Goal: Information Seeking & Learning: Check status

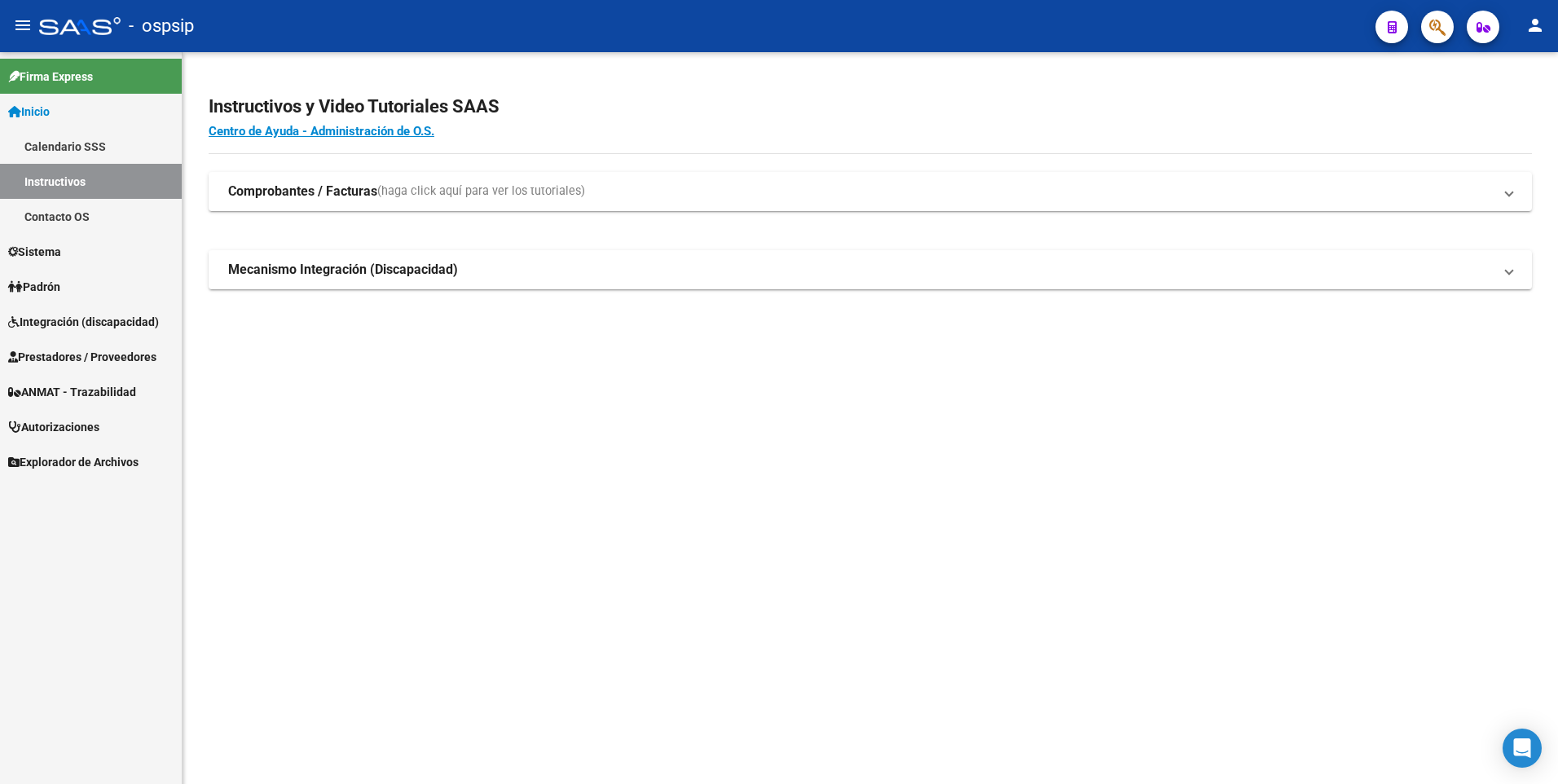
click at [145, 361] on span "Prestadores / Proveedores" at bounding box center [82, 356] width 148 height 18
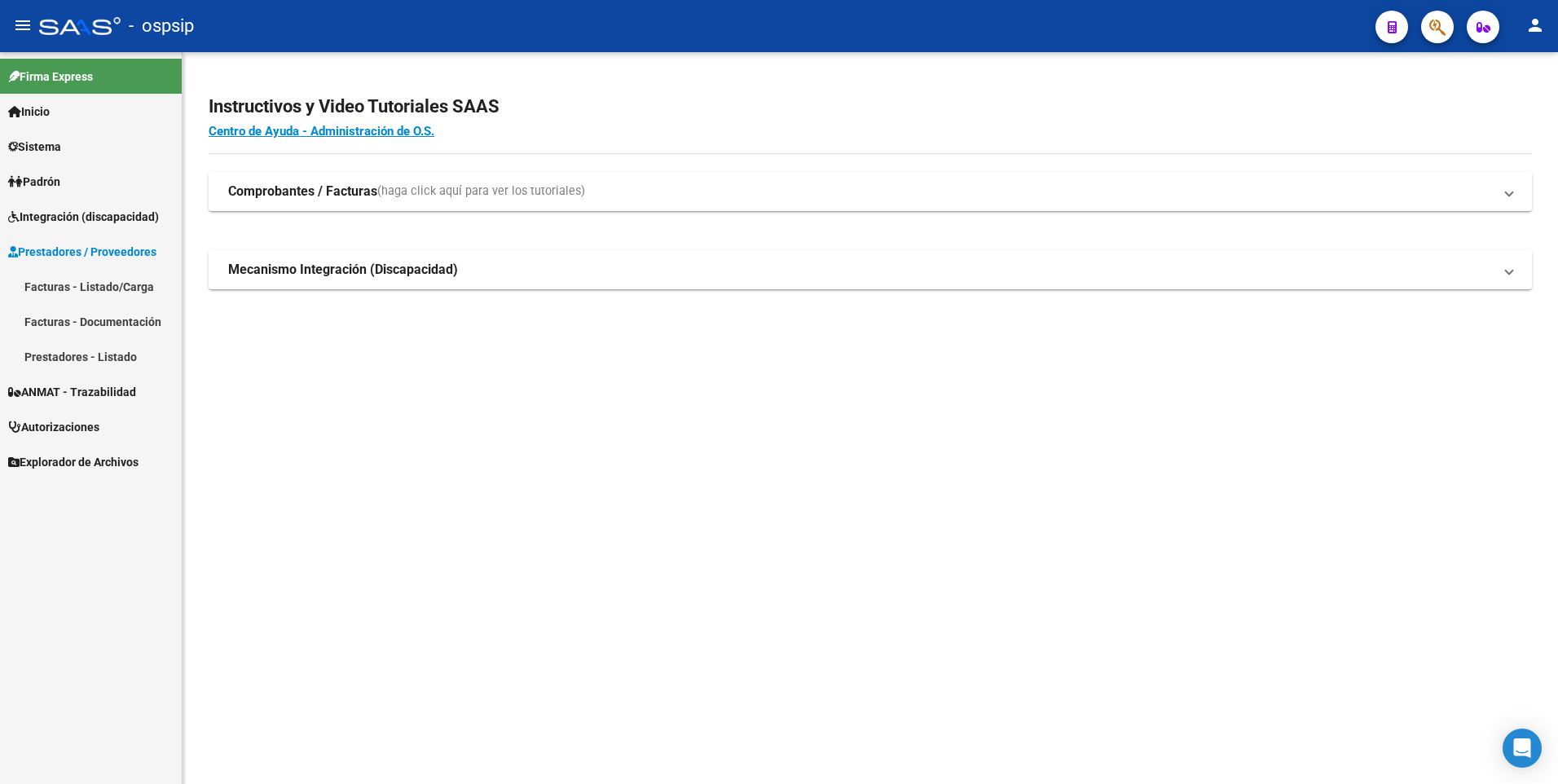
click at [84, 250] on span "Prestadores / Proveedores" at bounding box center [82, 251] width 148 height 18
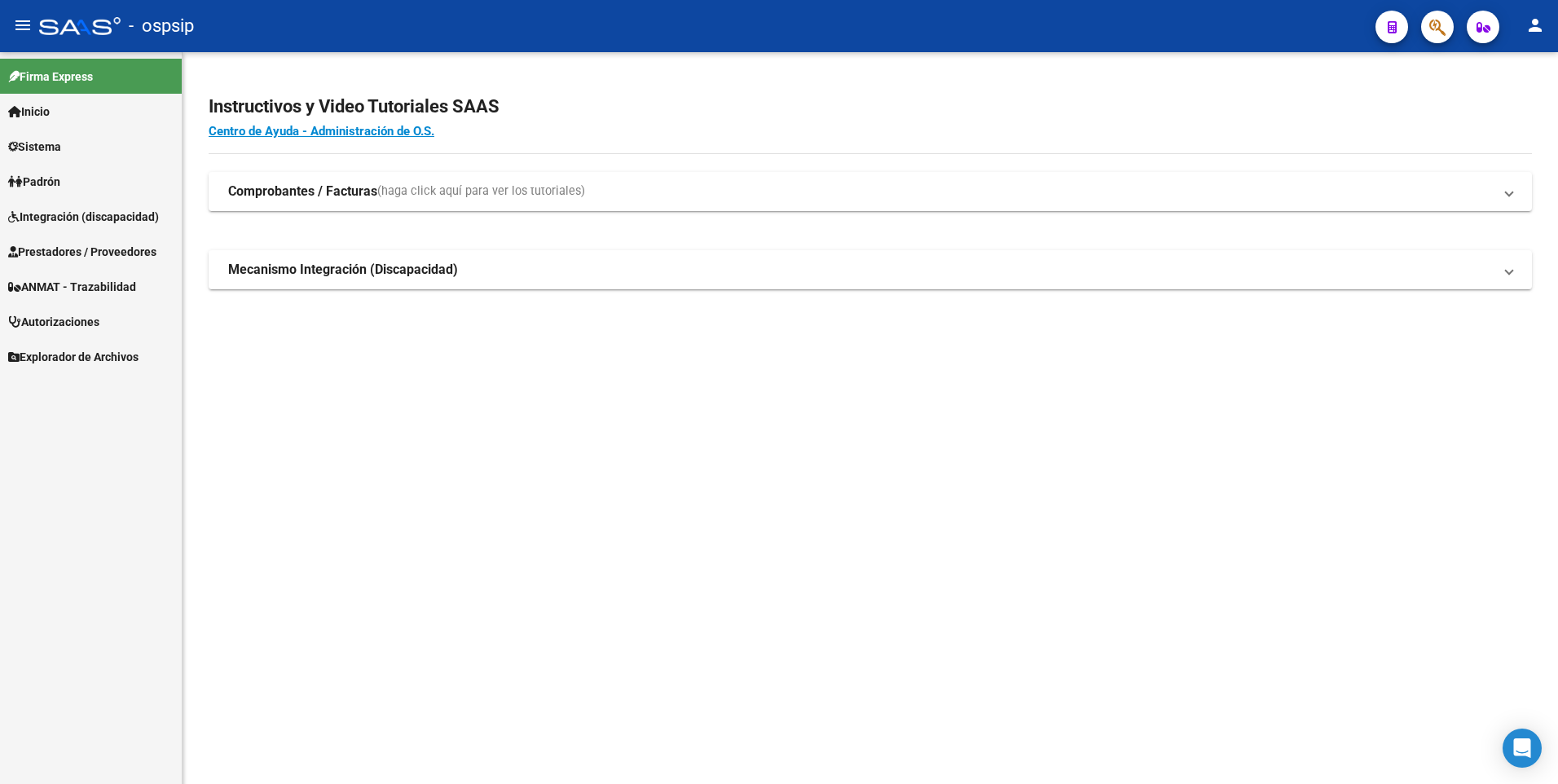
click at [84, 250] on span "Prestadores / Proveedores" at bounding box center [82, 251] width 148 height 18
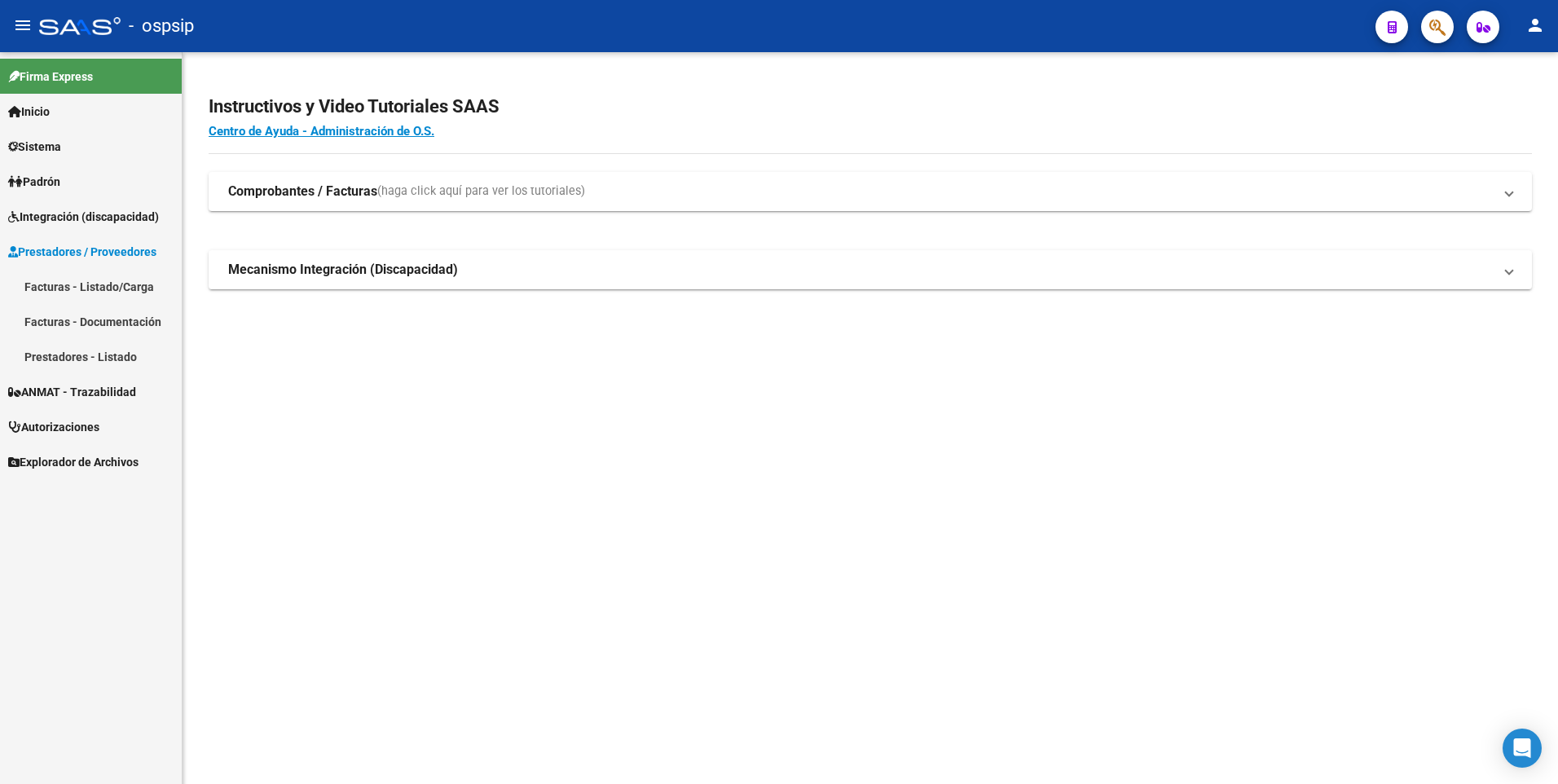
click at [81, 281] on link "Facturas - Listado/Carga" at bounding box center [91, 286] width 182 height 35
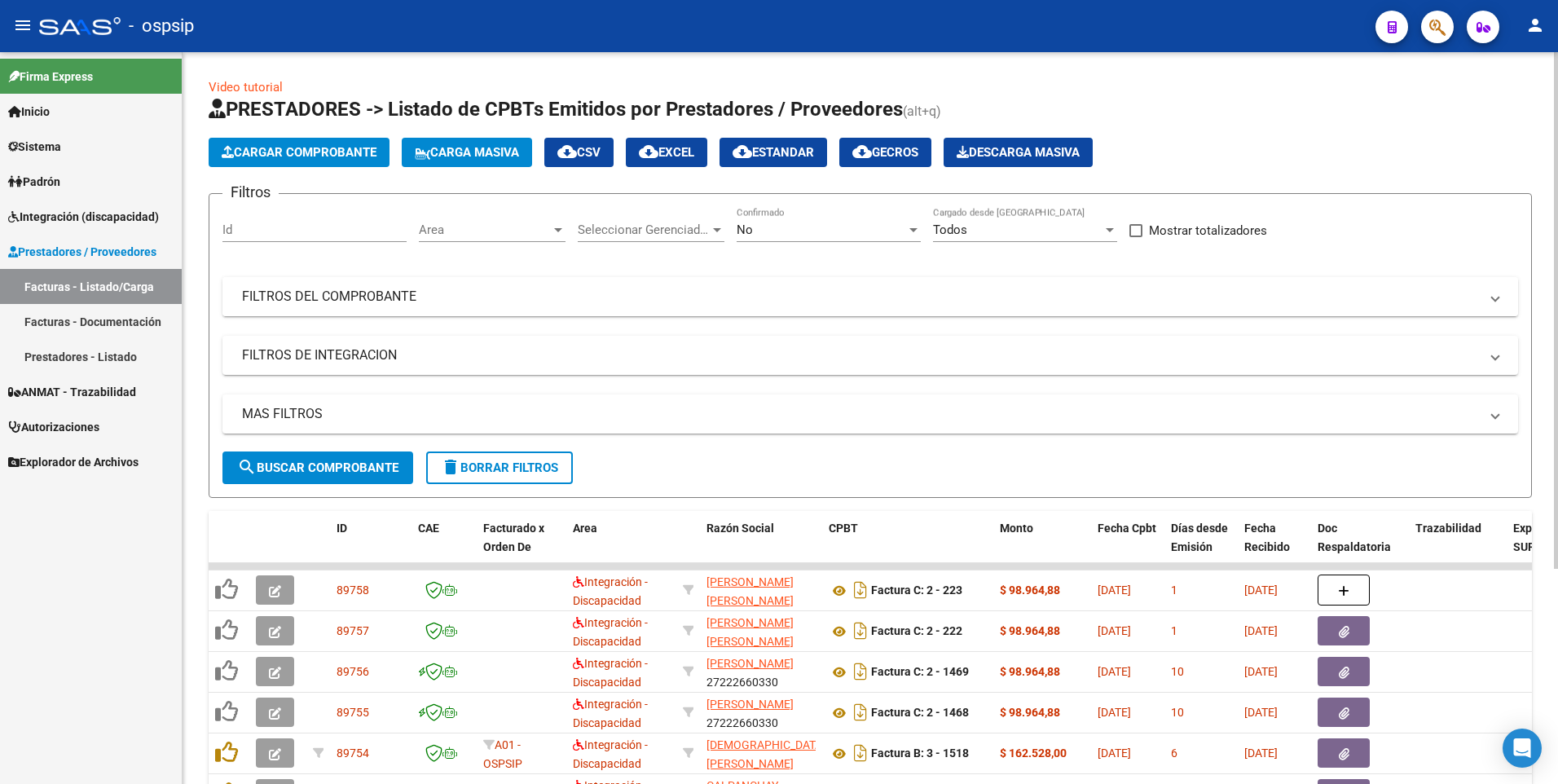
click at [365, 290] on mat-panel-title "FILTROS DEL COMPROBANTE" at bounding box center [861, 297] width 1237 height 18
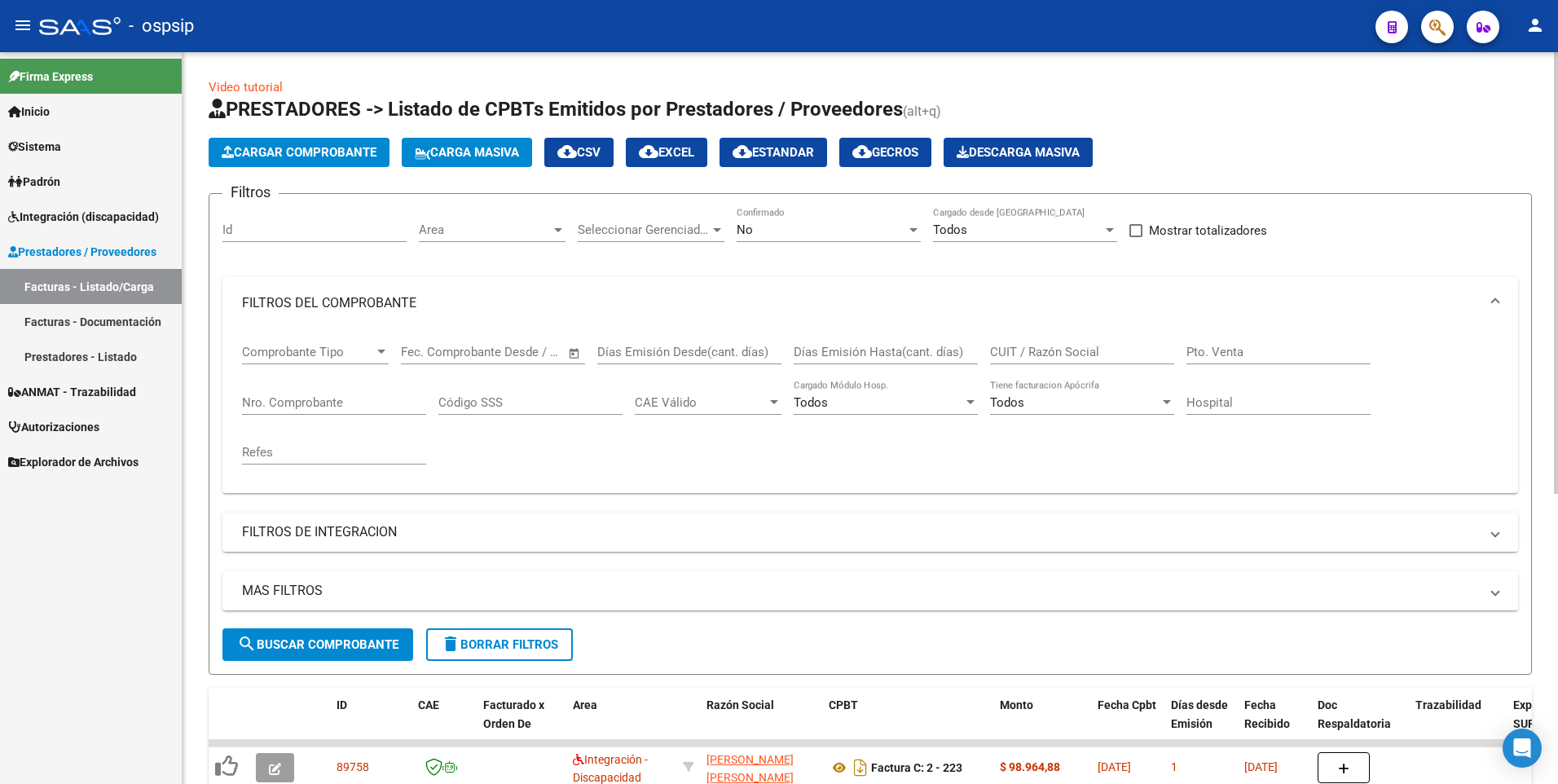
click at [341, 398] on input "Nro. Comprobante" at bounding box center [334, 402] width 184 height 14
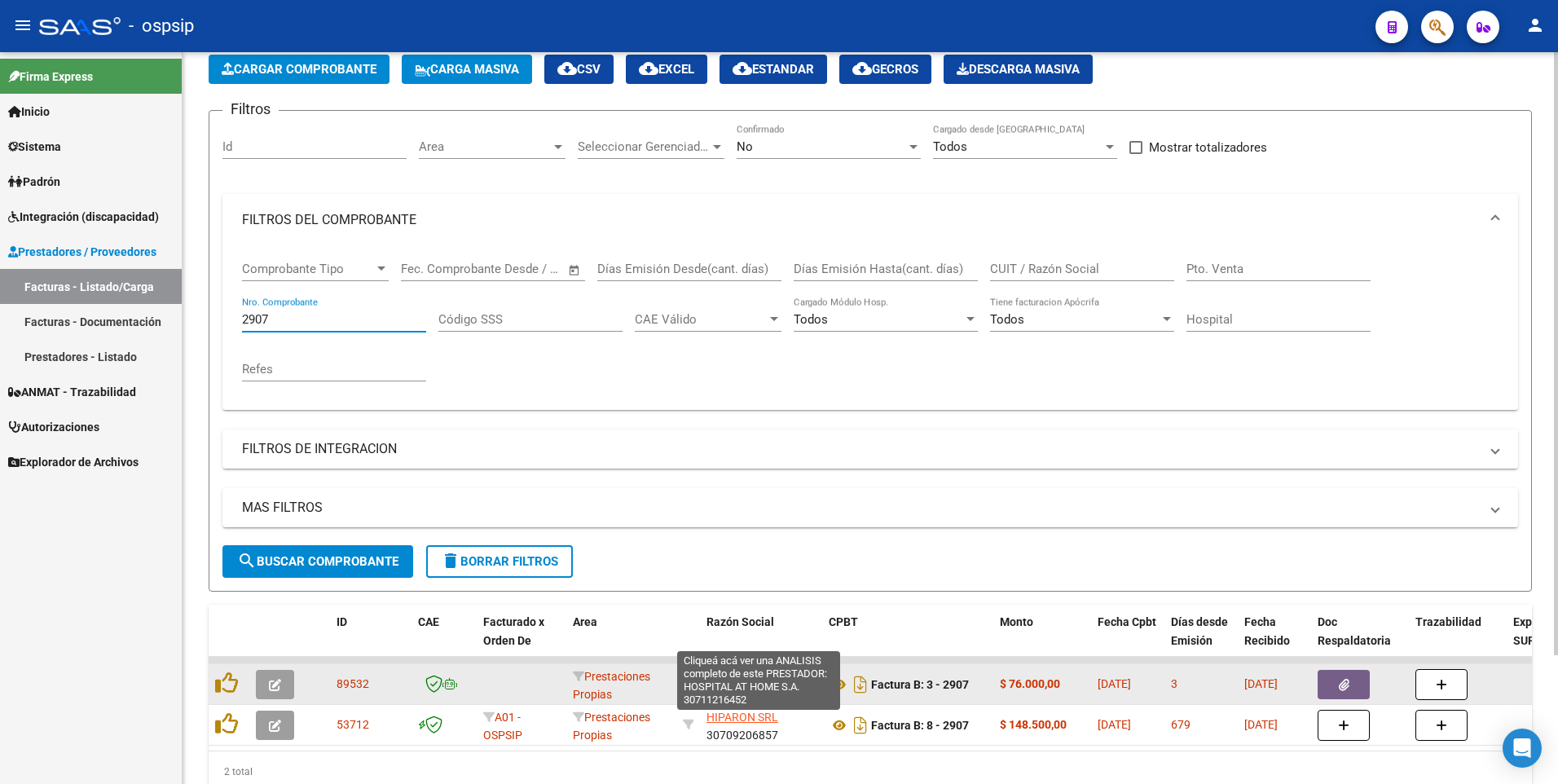
scroll to position [156, 0]
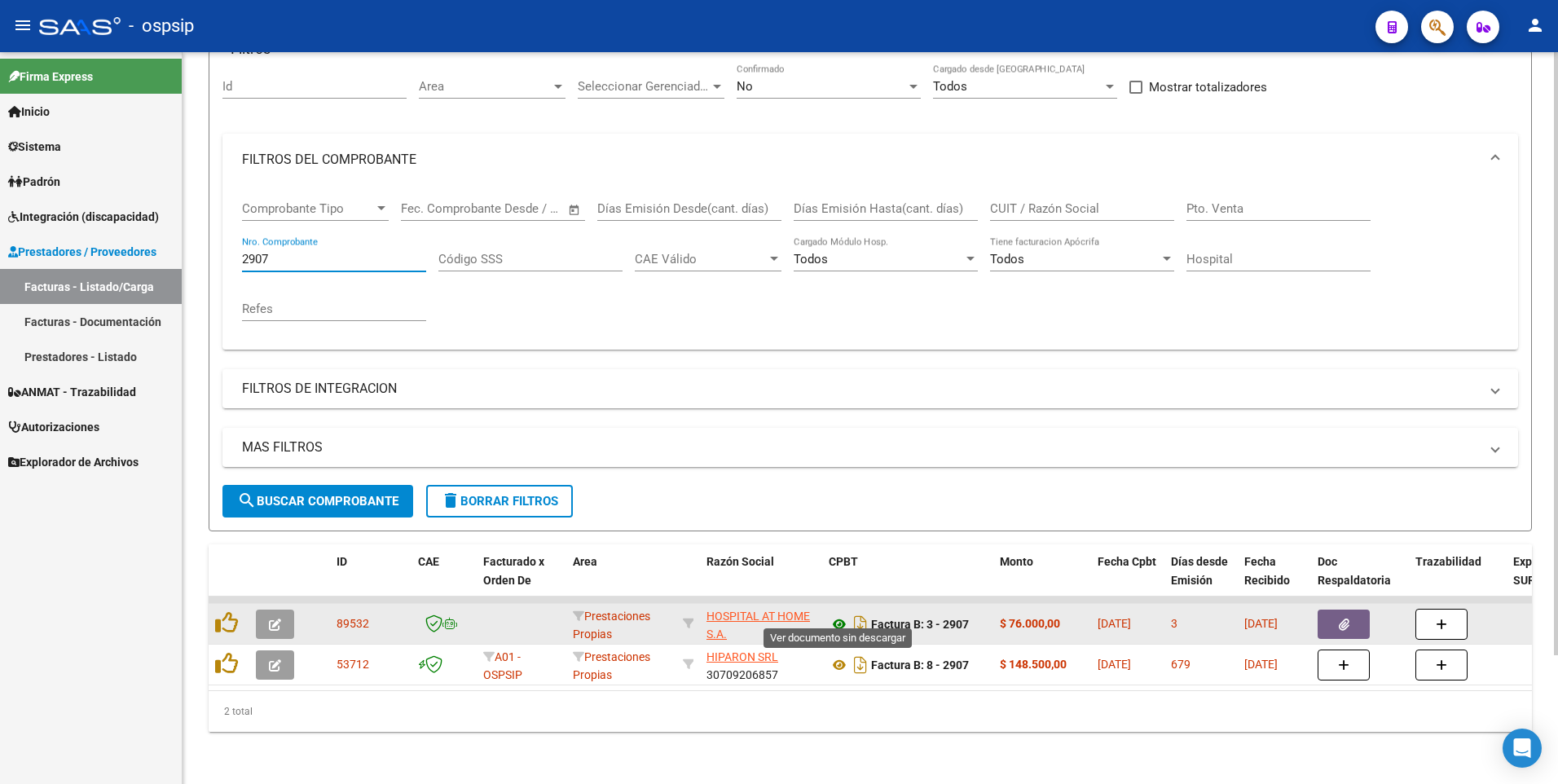
type input "2907"
click at [842, 614] on icon at bounding box center [840, 624] width 21 height 20
click at [1350, 609] on button "button" at bounding box center [1344, 624] width 53 height 29
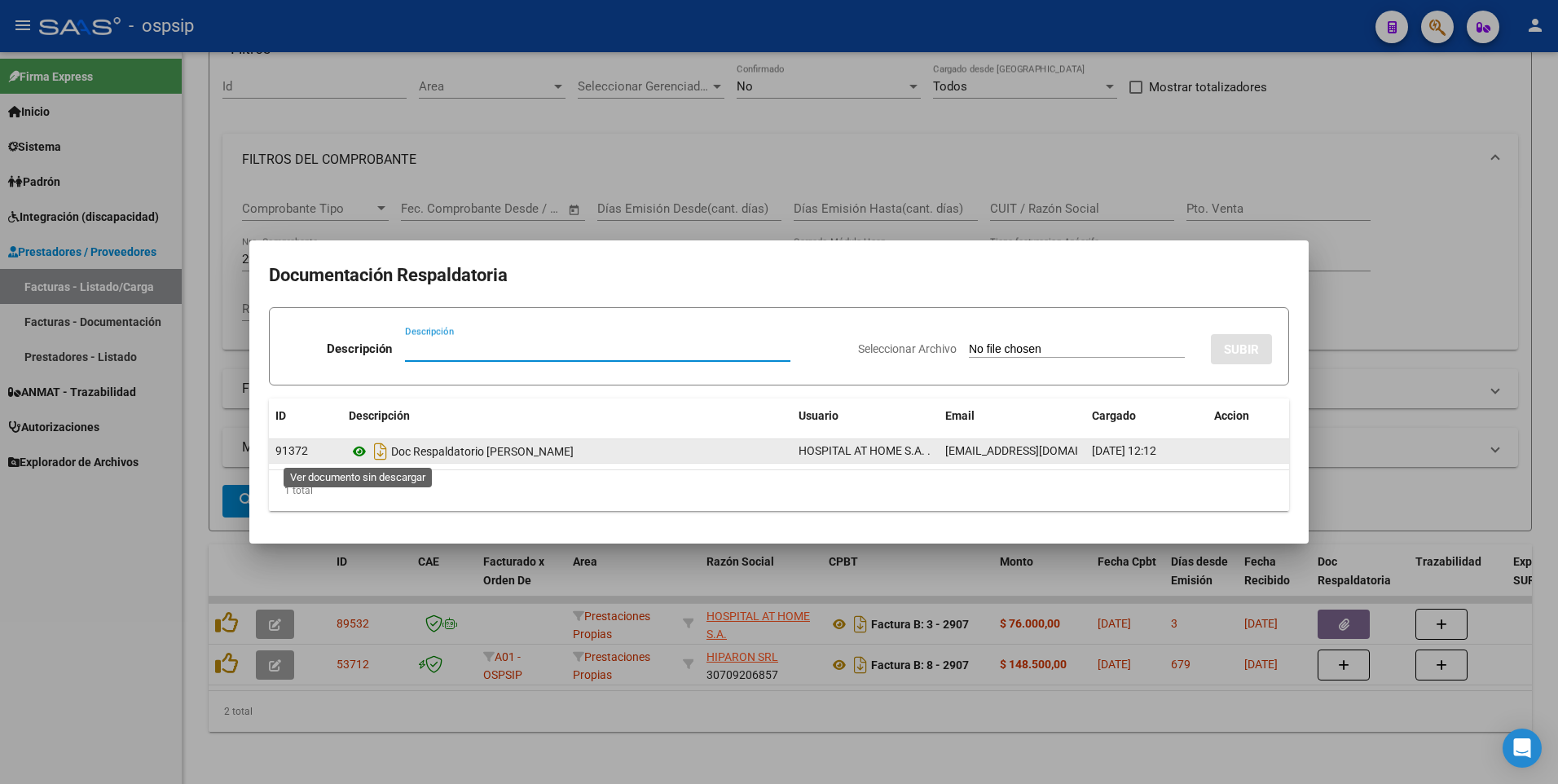
click at [359, 451] on icon at bounding box center [359, 452] width 21 height 20
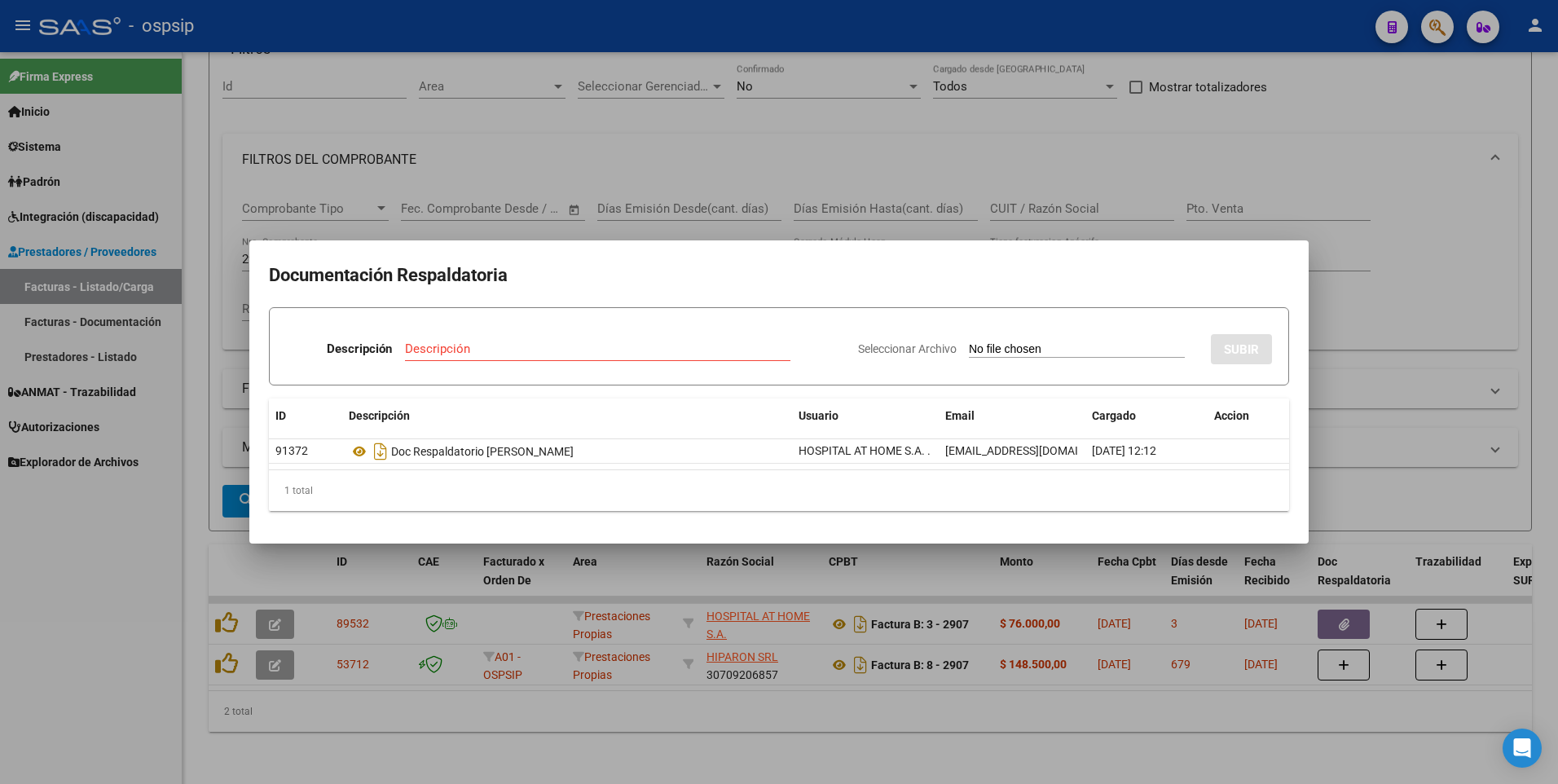
click at [1456, 87] on div at bounding box center [779, 392] width 1558 height 784
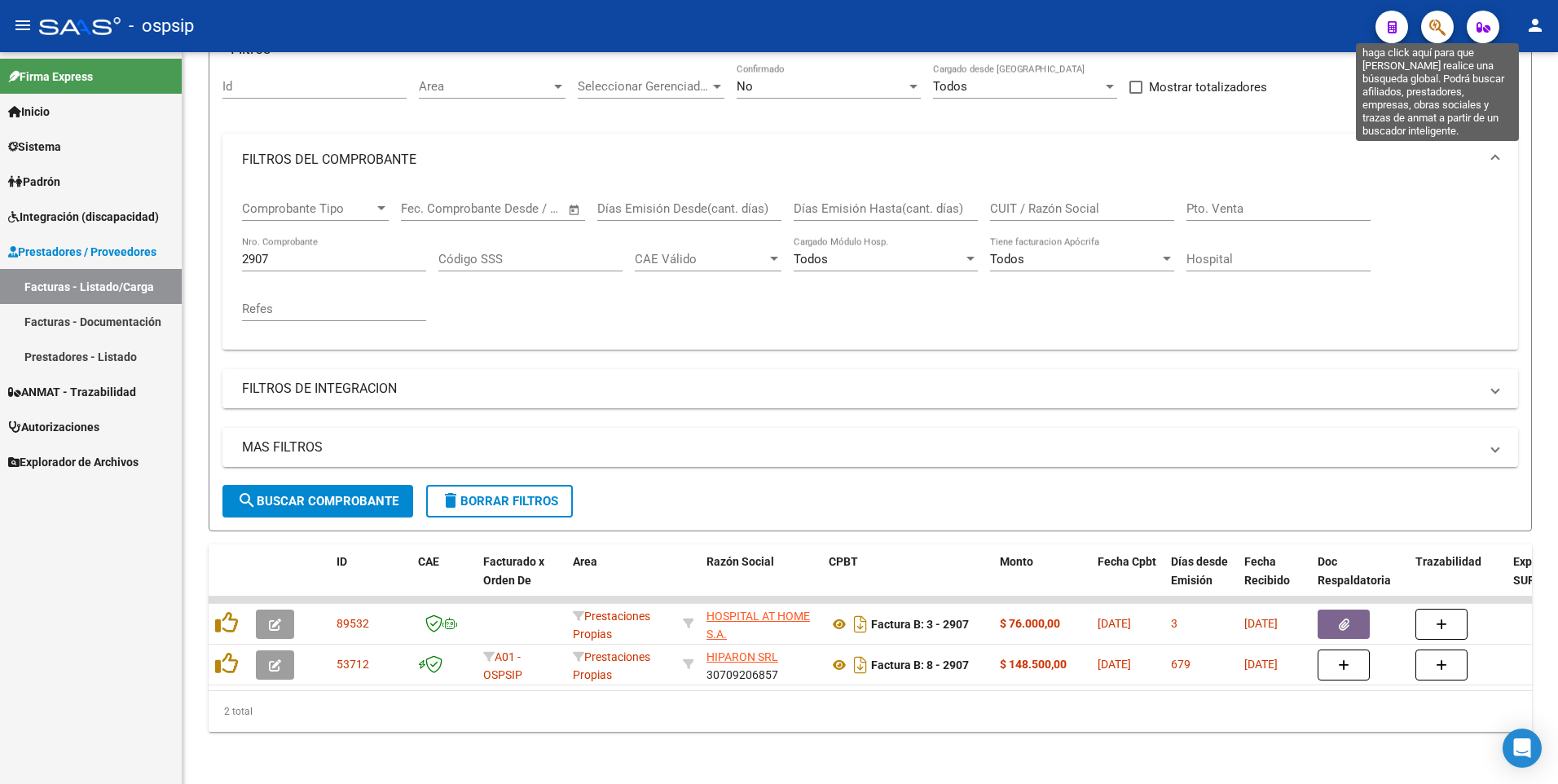
click at [1439, 33] on icon "button" at bounding box center [1438, 27] width 16 height 19
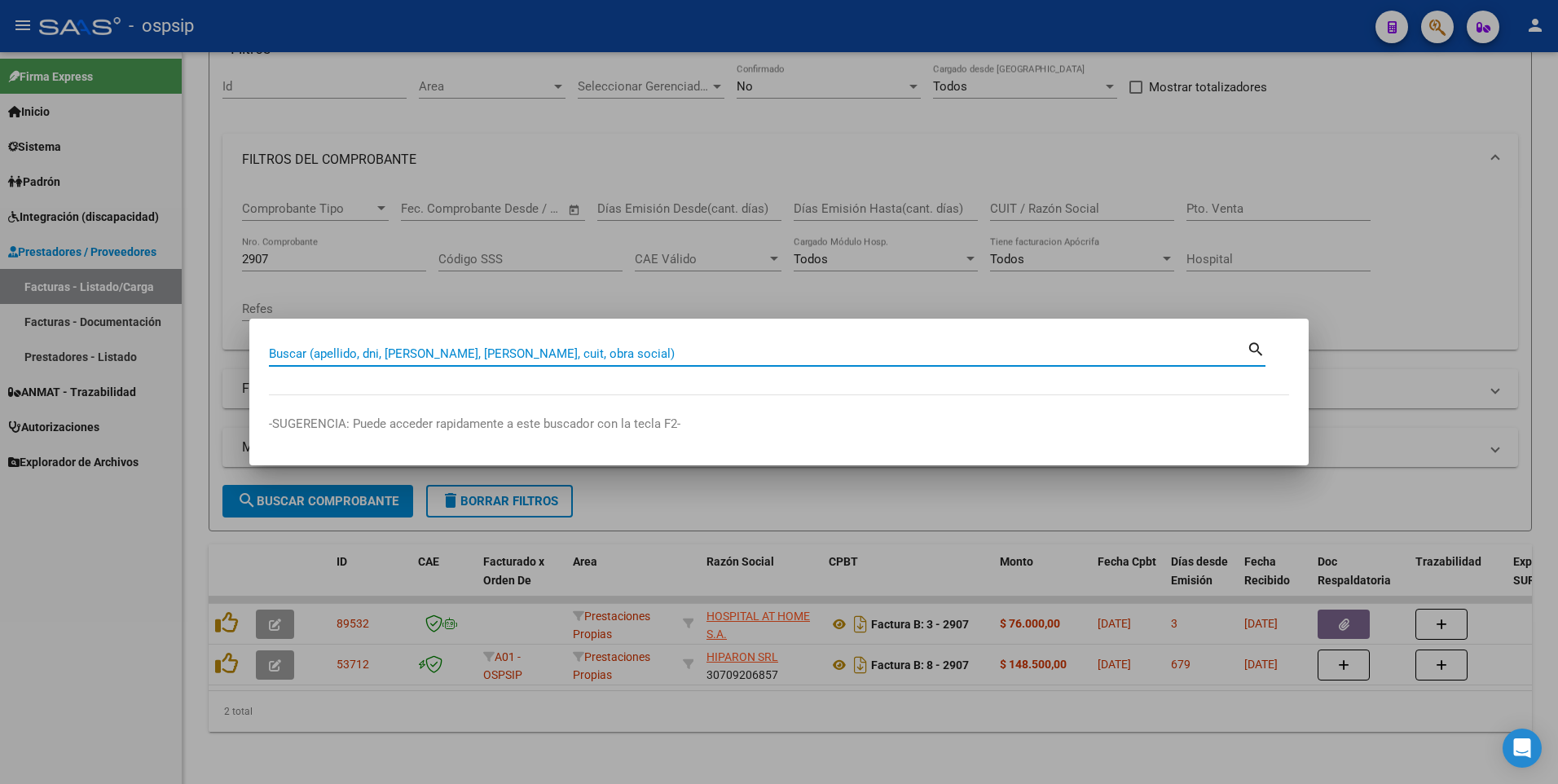
click at [333, 347] on input "Buscar (apellido, dni, [PERSON_NAME], [PERSON_NAME], cuit, obra social)" at bounding box center [758, 354] width 978 height 14
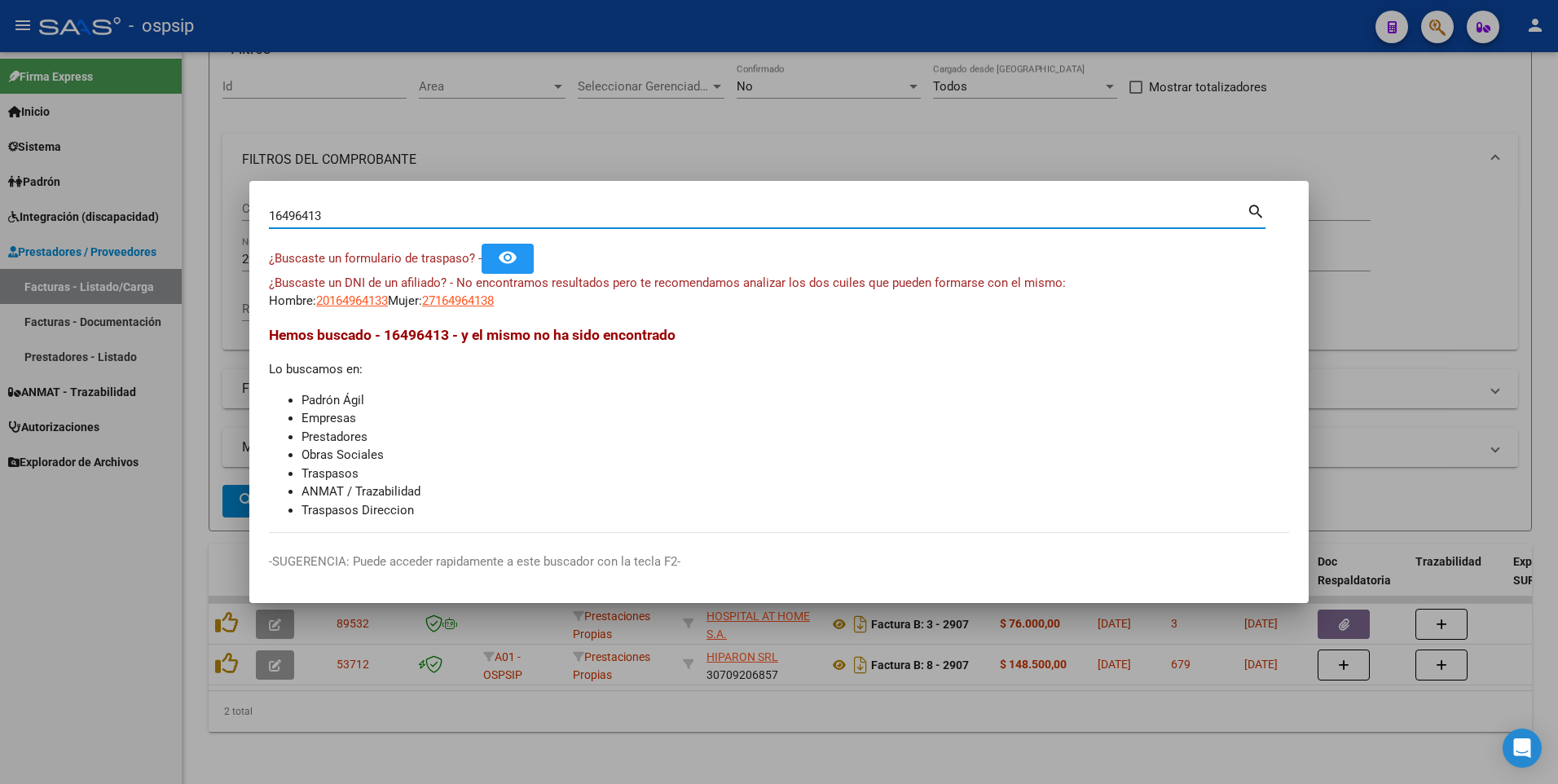
click at [287, 218] on input "16496413" at bounding box center [758, 216] width 978 height 14
type input "16996413"
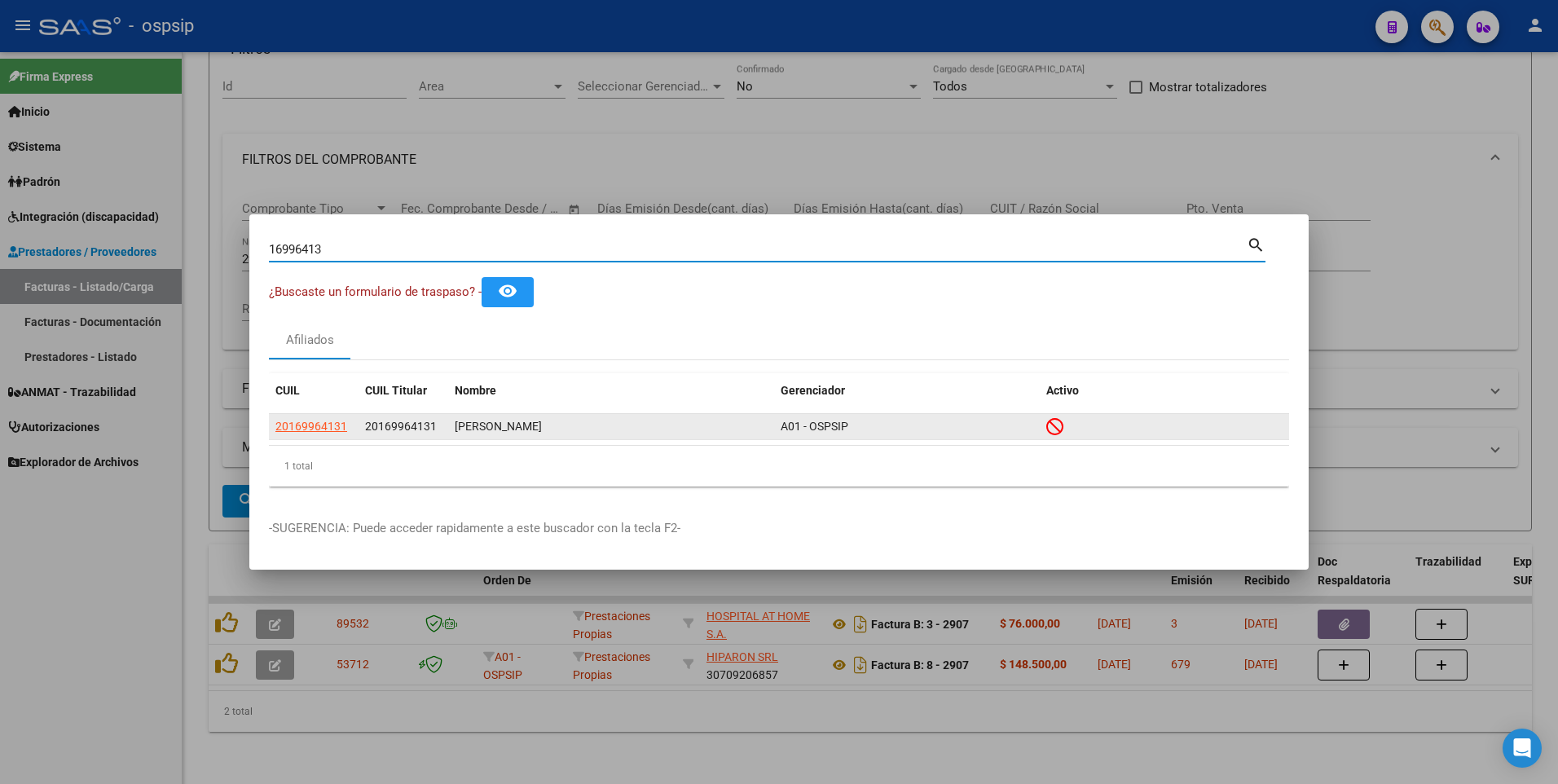
click at [324, 435] on app-link-go-to "20169964131" at bounding box center [311, 426] width 71 height 19
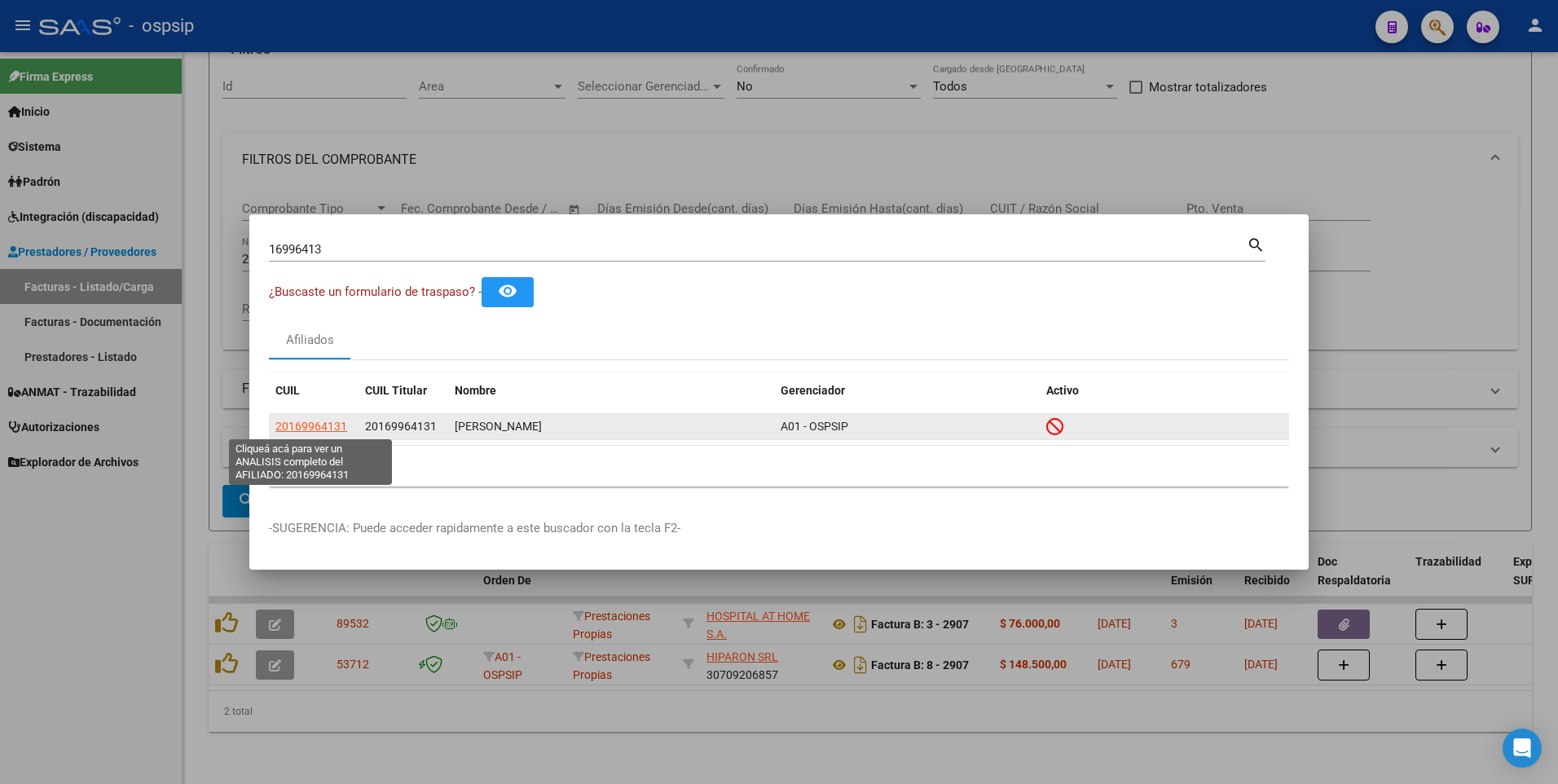
click at [320, 421] on span "20169964131" at bounding box center [311, 426] width 71 height 13
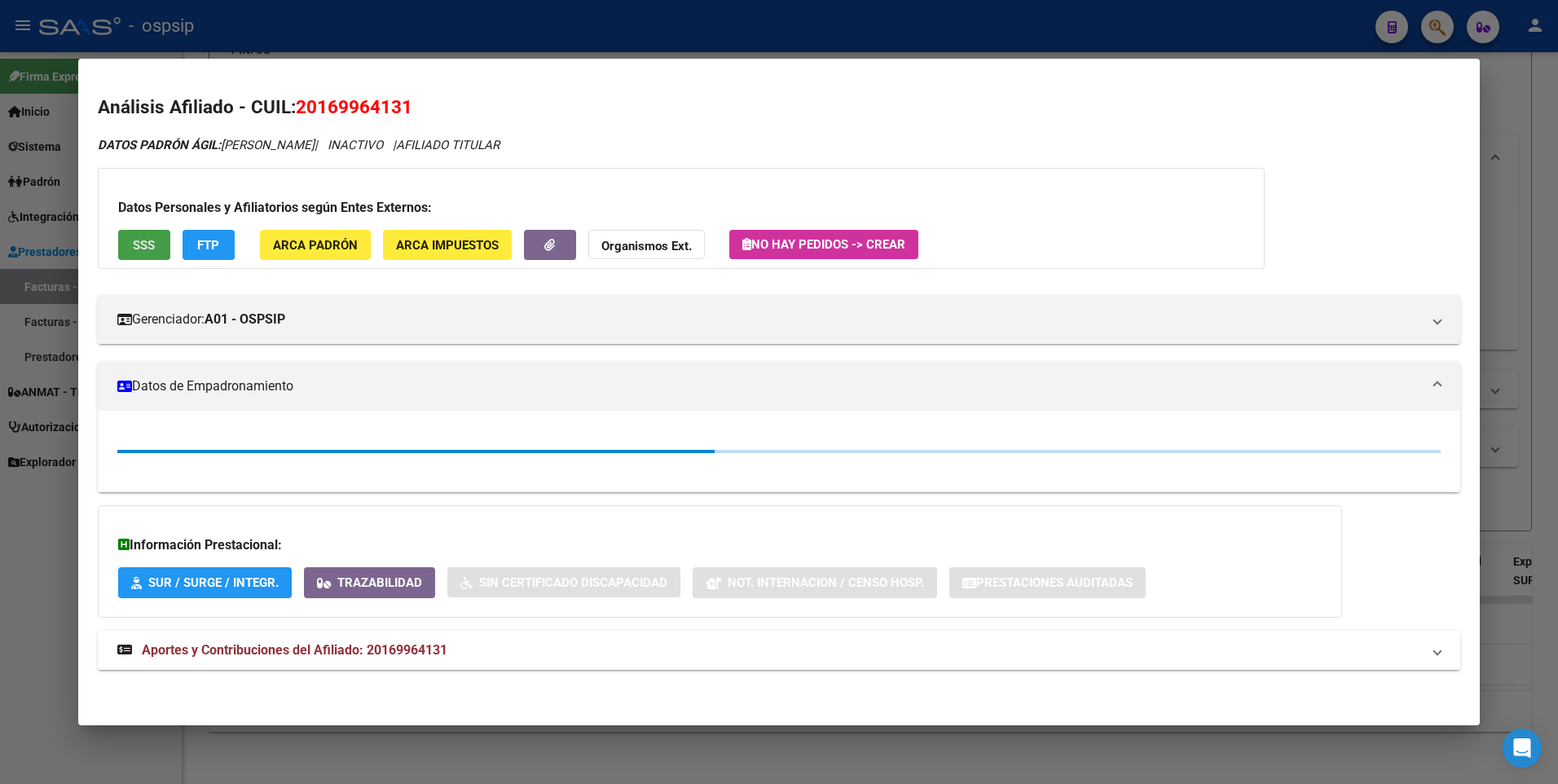
click at [138, 247] on span "SSS" at bounding box center [144, 245] width 22 height 14
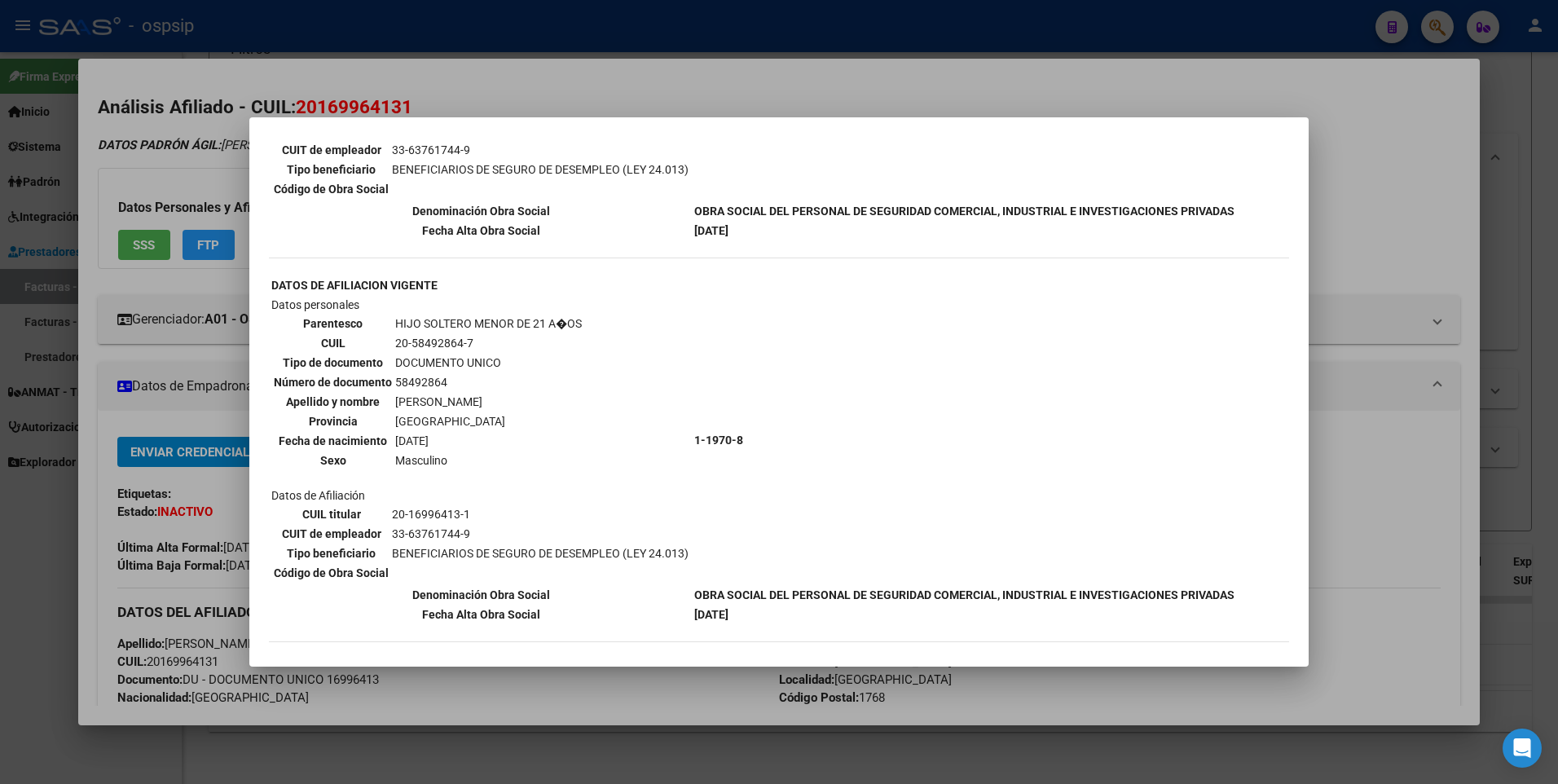
scroll to position [1140, 0]
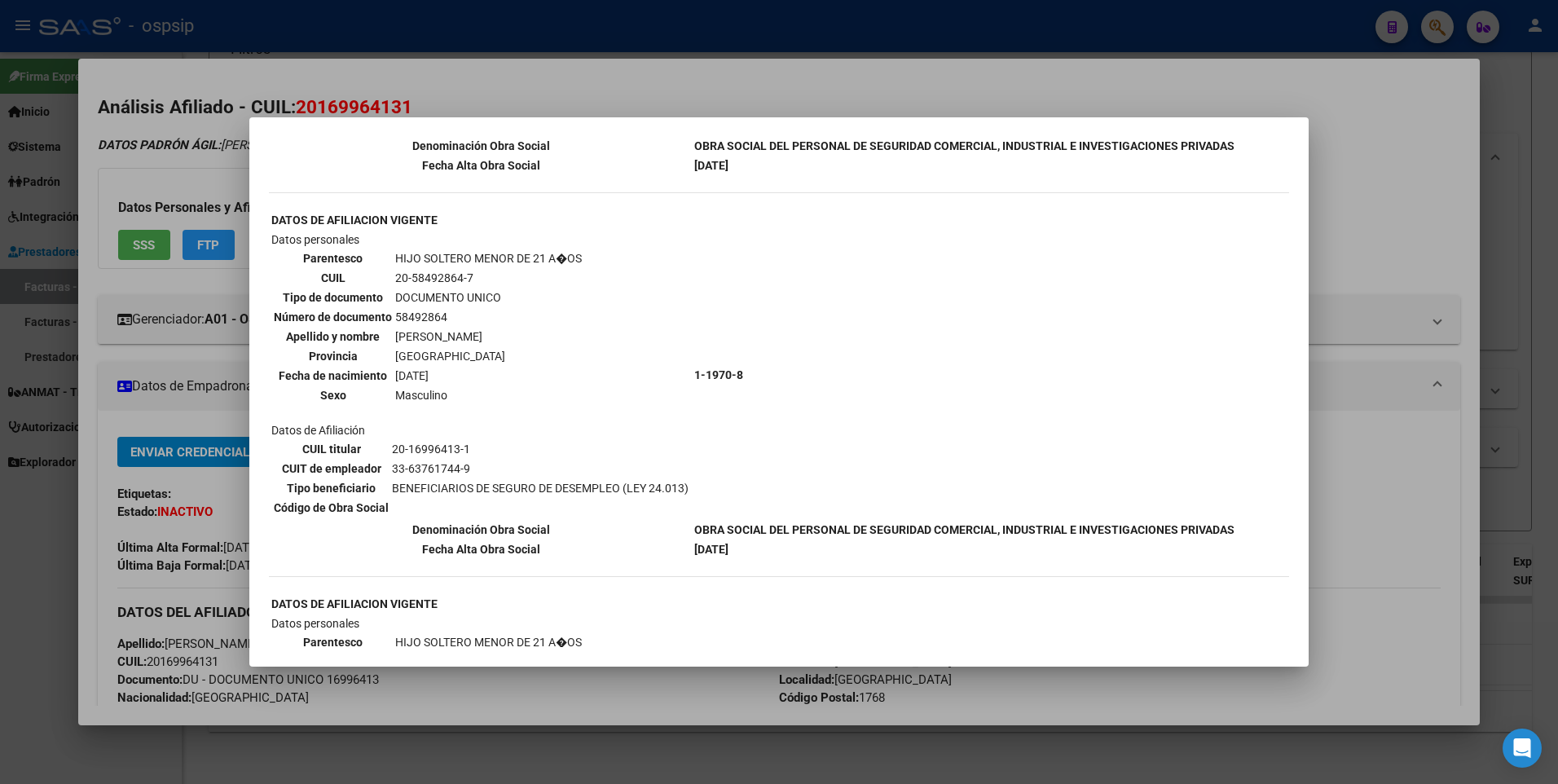
click at [1350, 195] on div at bounding box center [779, 392] width 1558 height 784
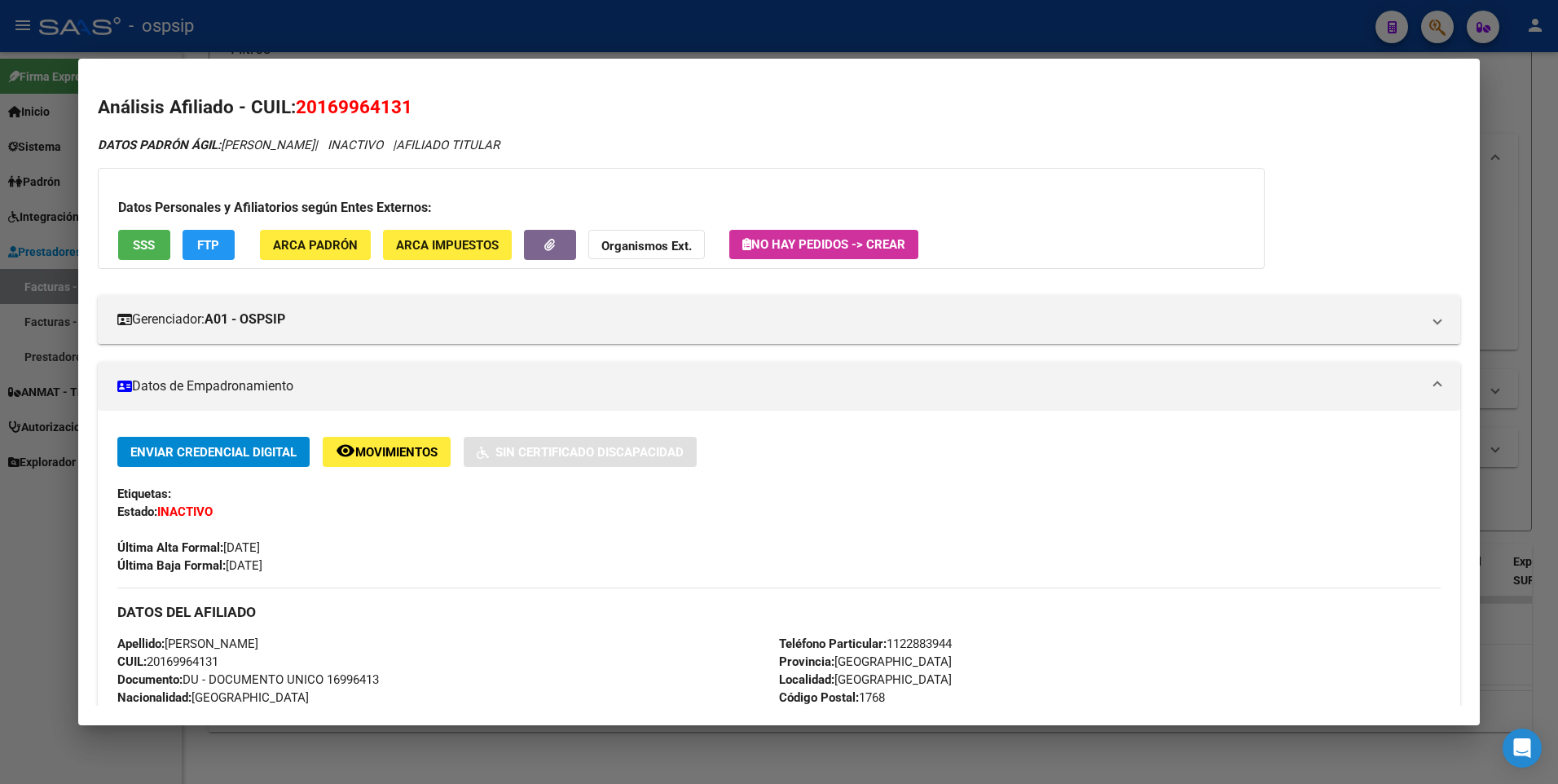
click at [1533, 192] on div at bounding box center [779, 392] width 1558 height 784
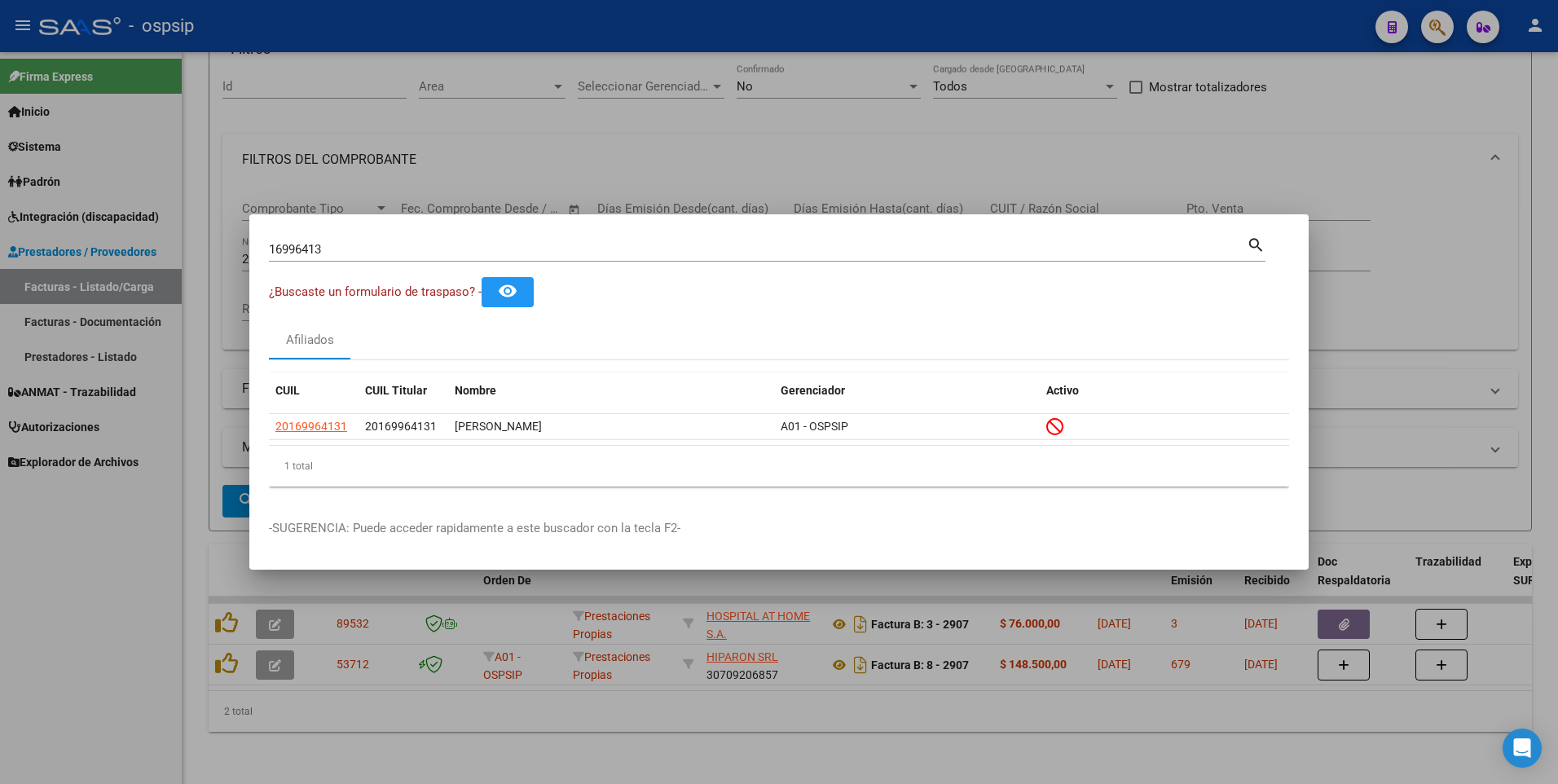
click at [478, 161] on div at bounding box center [779, 392] width 1558 height 784
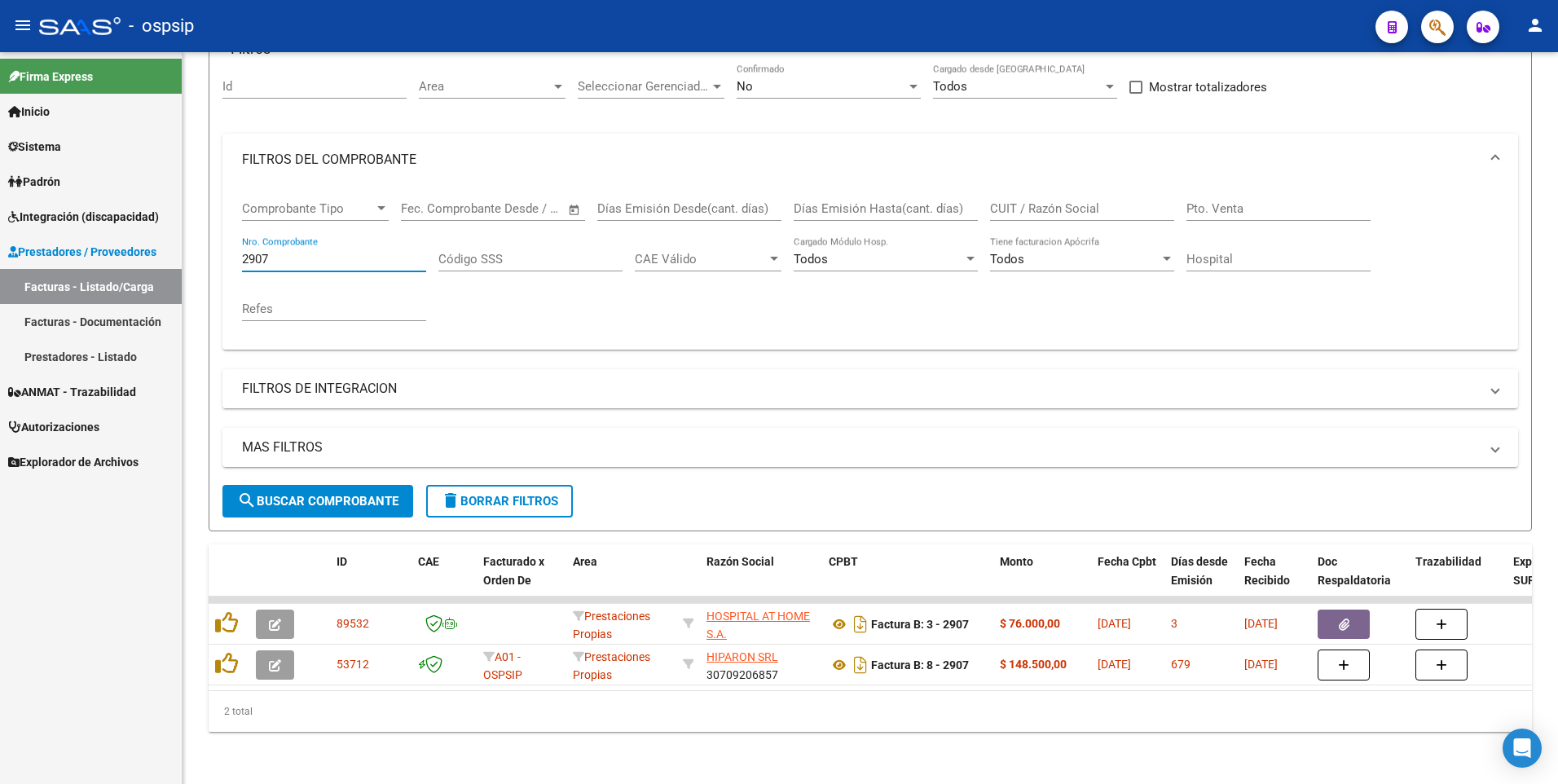
drag, startPoint x: 271, startPoint y: 249, endPoint x: 22, endPoint y: 262, distance: 249.3
click at [22, 262] on mat-sidenav-container "Firma Express Inicio Calendario SSS Instructivos Contacto OS Sistema Usuarios T…" at bounding box center [779, 418] width 1558 height 731
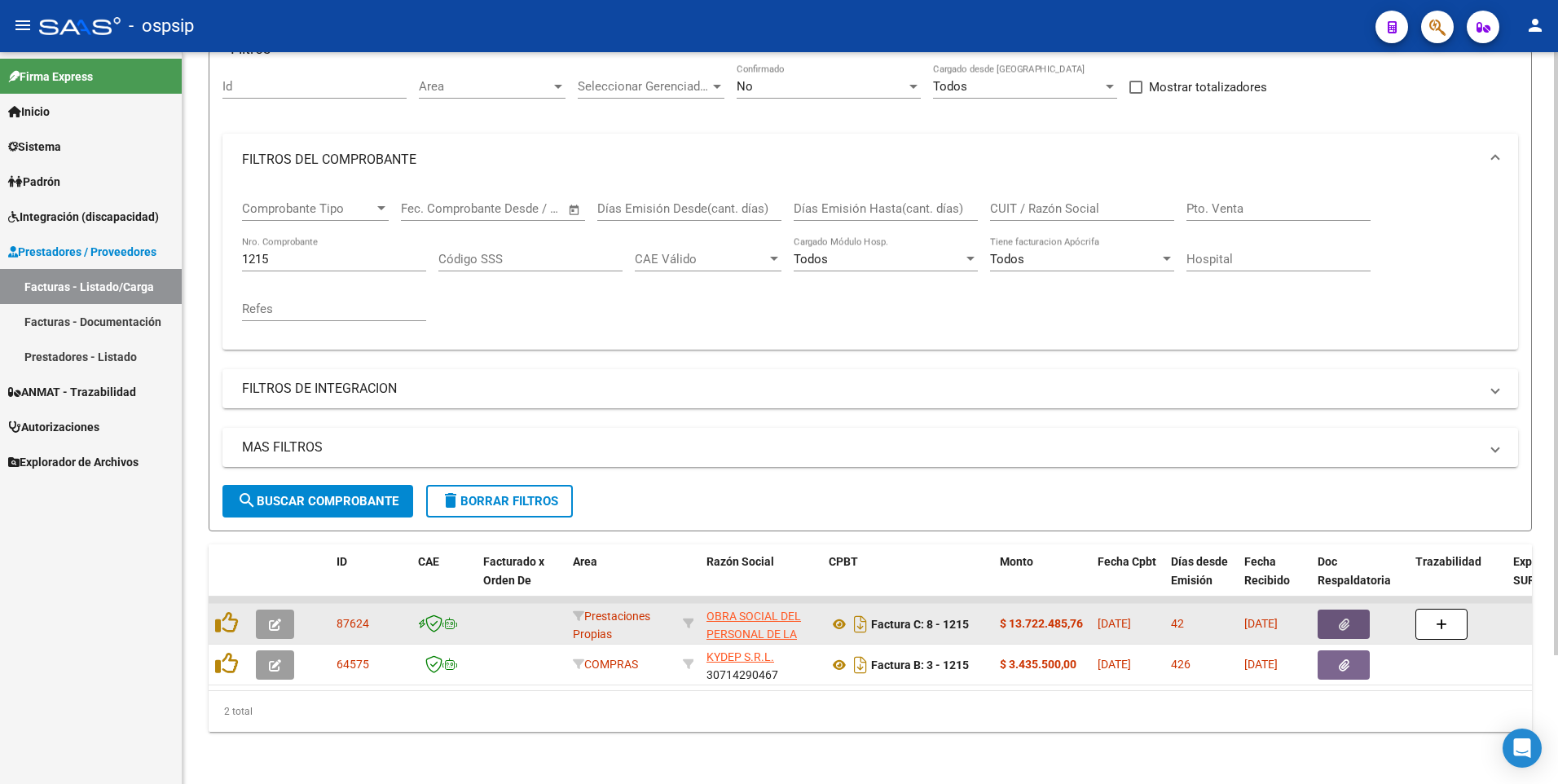
click at [1335, 617] on button "button" at bounding box center [1344, 624] width 53 height 29
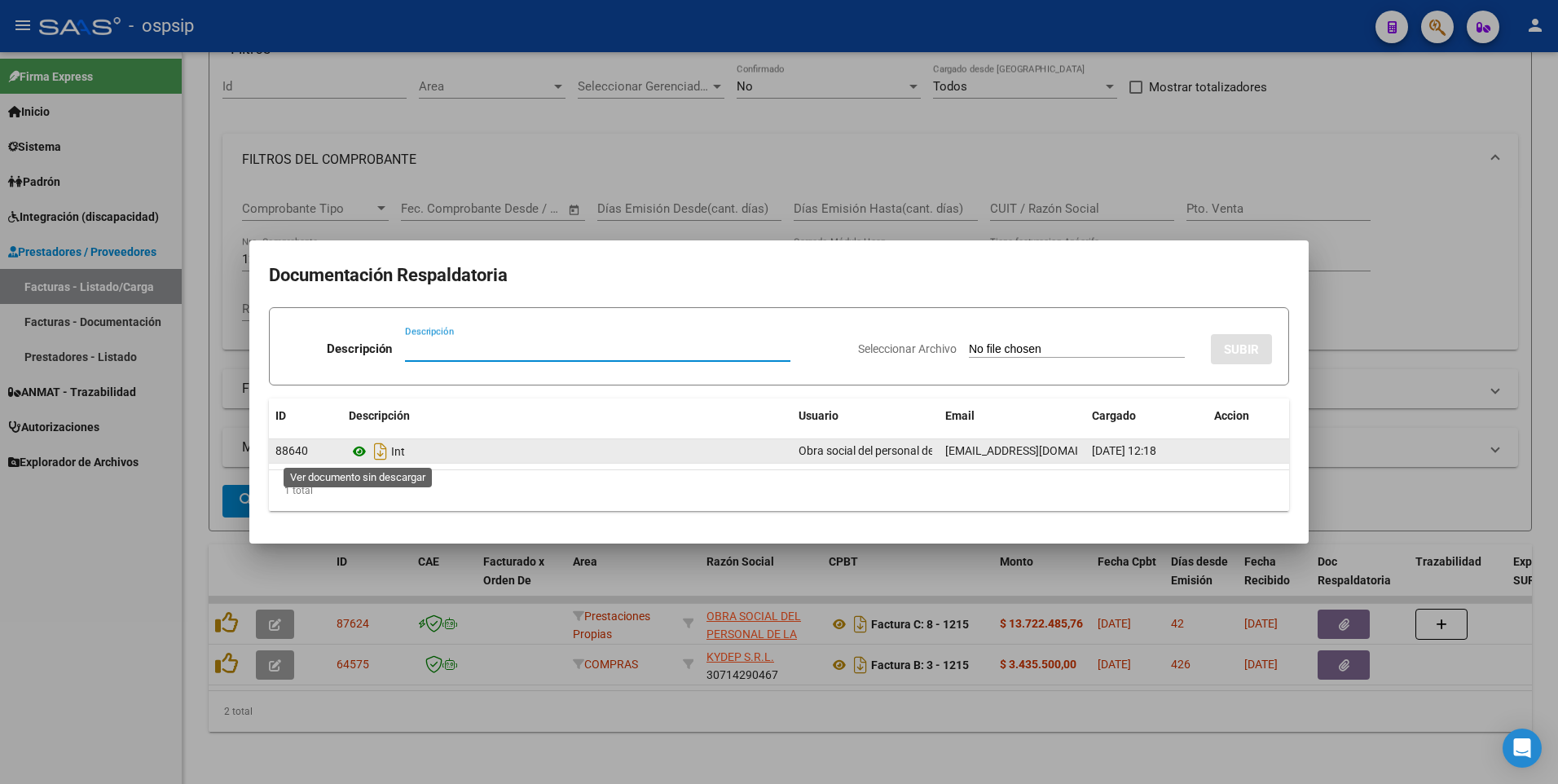
click at [361, 452] on icon at bounding box center [359, 452] width 21 height 20
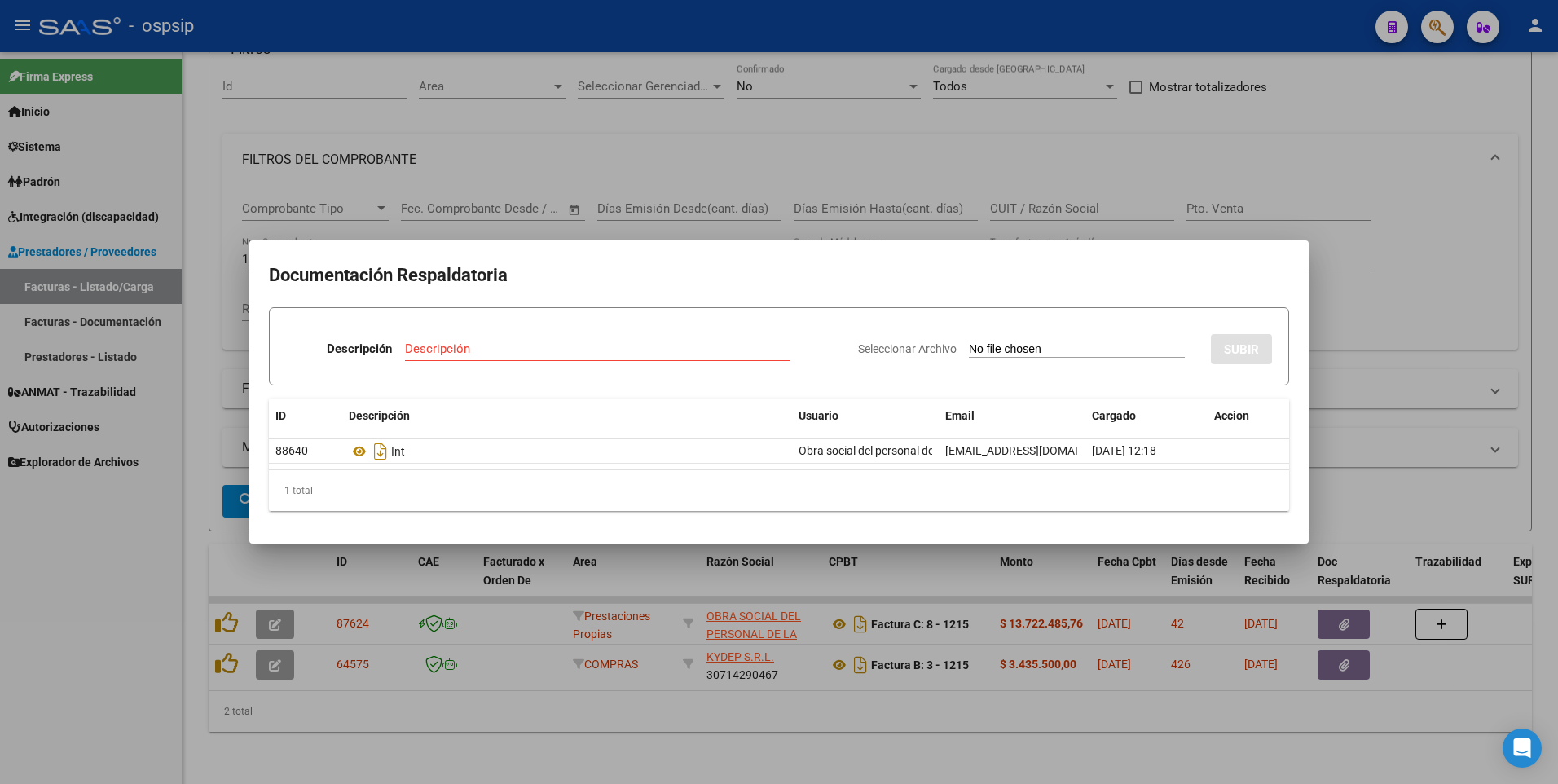
click at [1225, 149] on div at bounding box center [779, 392] width 1558 height 784
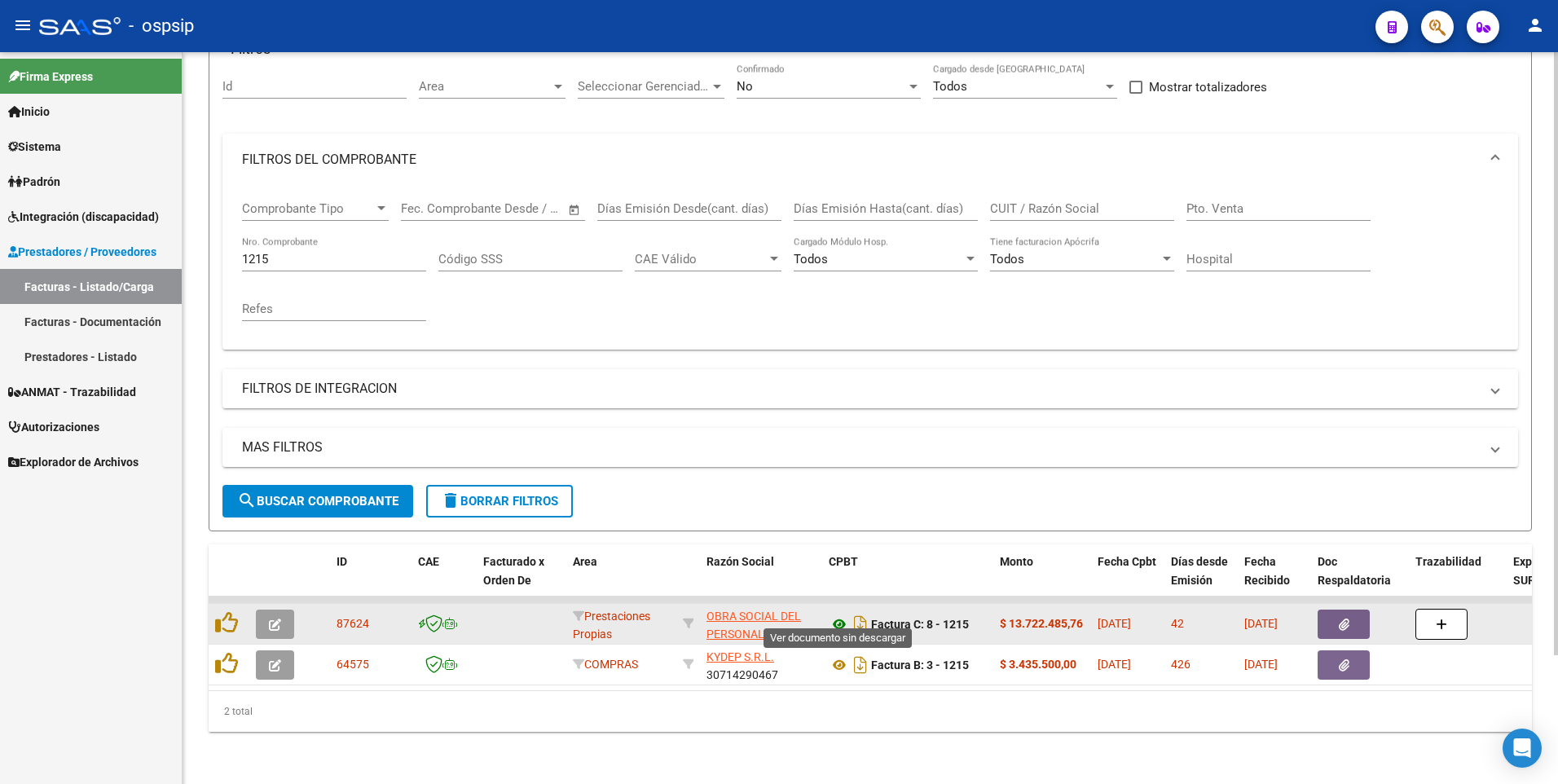
click at [832, 614] on icon at bounding box center [840, 624] width 21 height 20
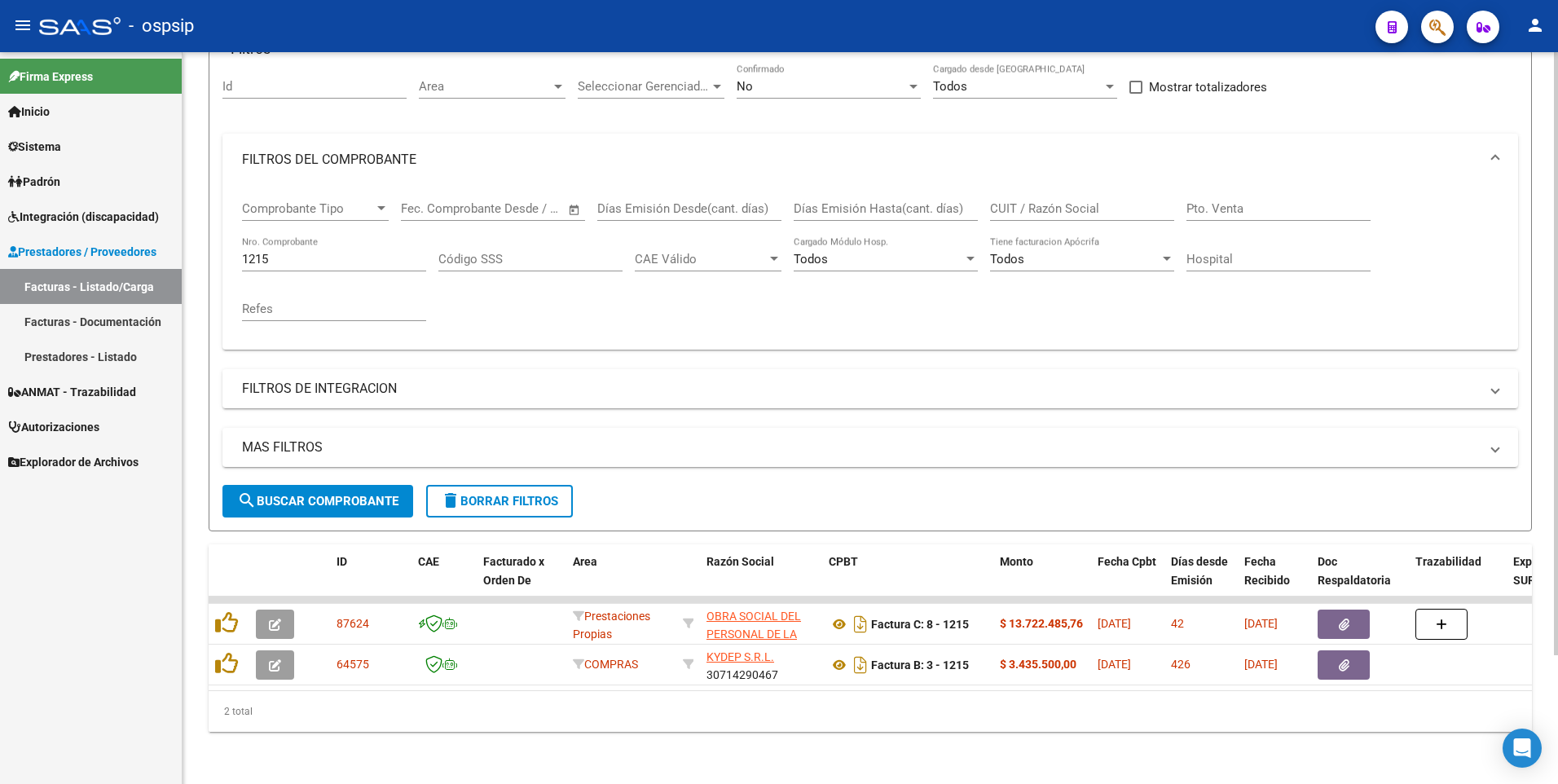
click at [1383, 91] on div "Filtros Id Area Area Seleccionar Gerenciador Seleccionar Gerenciador No Confirm…" at bounding box center [871, 274] width 1296 height 421
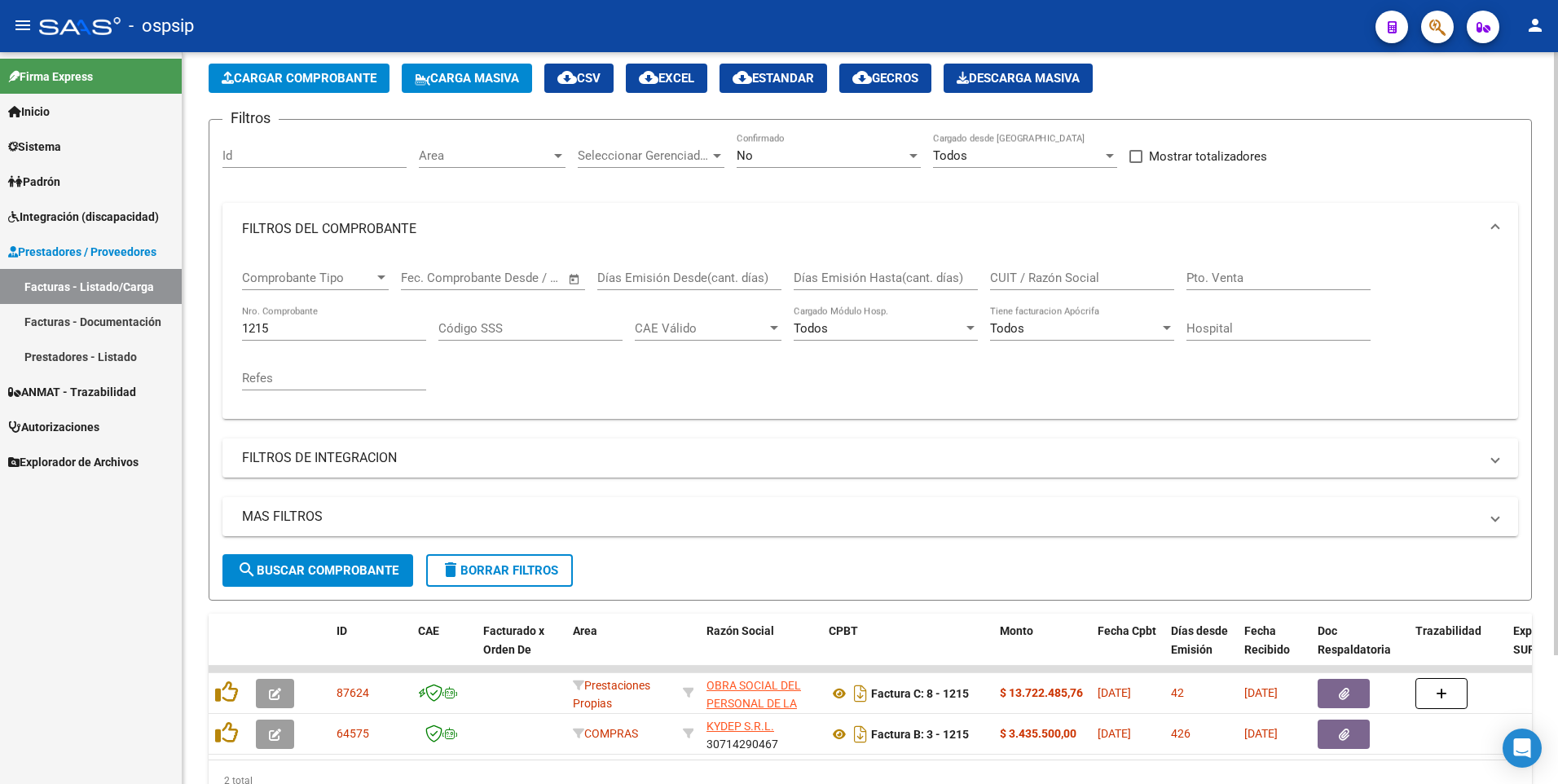
click at [1442, 114] on app-list-header "PRESTADORES -> Listado de CPBTs Emitidos por Prestadores / Proveedores (alt+q) …" at bounding box center [870, 311] width 1324 height 578
drag, startPoint x: 289, startPoint y: 322, endPoint x: 0, endPoint y: 329, distance: 289.1
click at [0, 323] on html "menu - ospsip person Firma Express Inicio Calendario SSS Instructivos Contacto …" at bounding box center [779, 392] width 1558 height 784
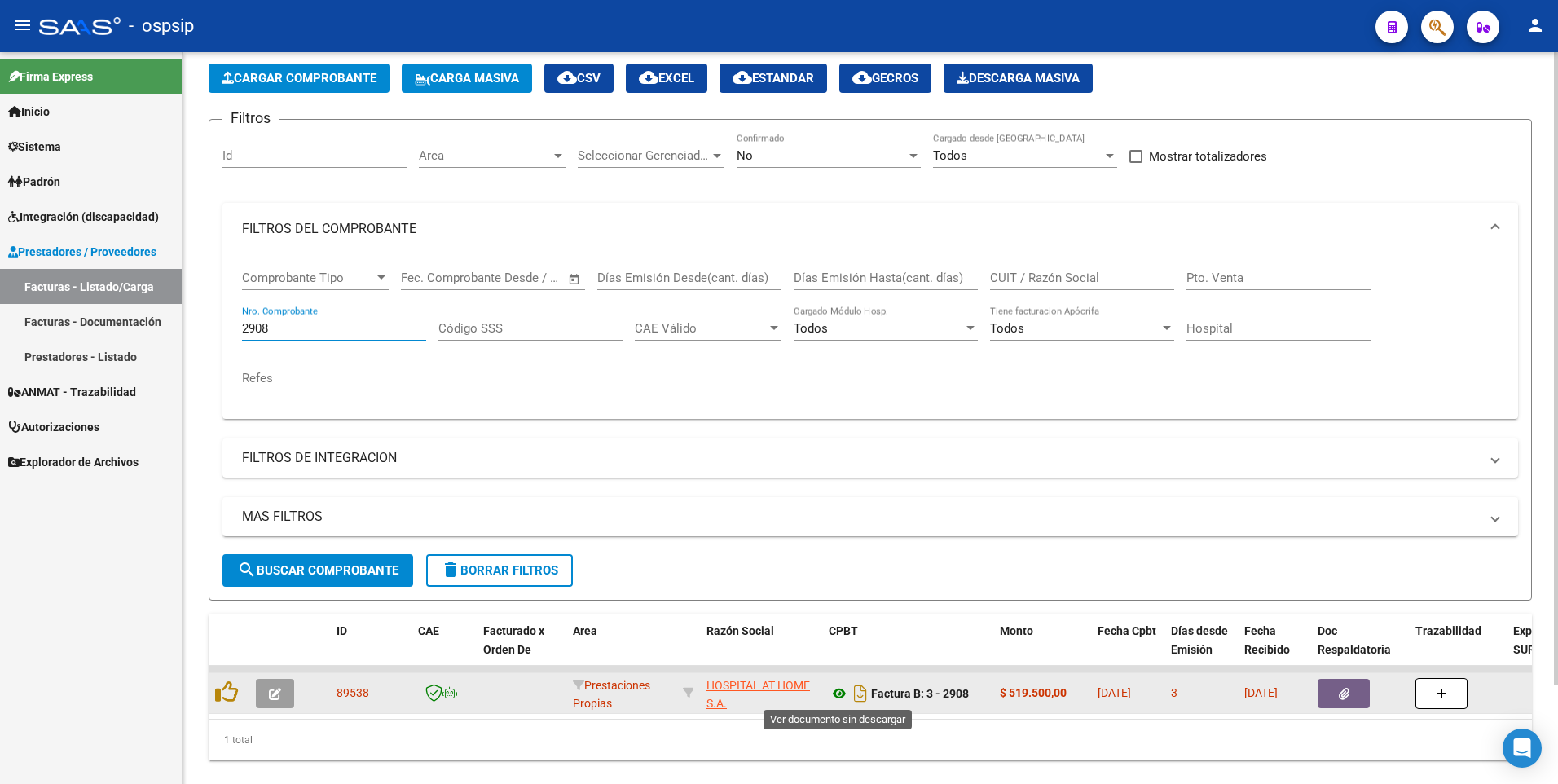
type input "2908"
click at [840, 690] on icon at bounding box center [840, 693] width 21 height 20
click at [1347, 693] on icon "button" at bounding box center [1344, 694] width 11 height 12
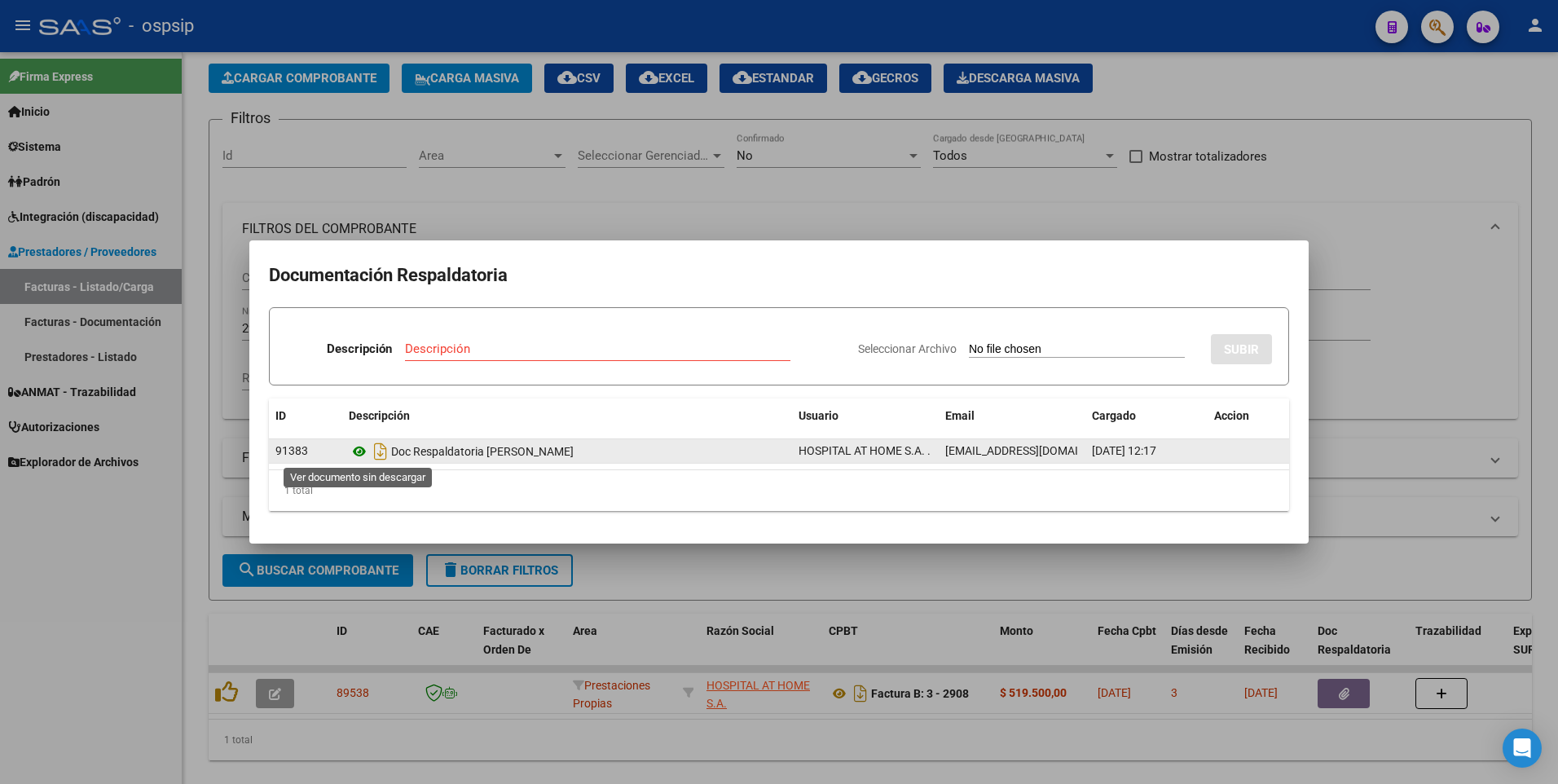
click at [360, 452] on icon at bounding box center [359, 452] width 21 height 20
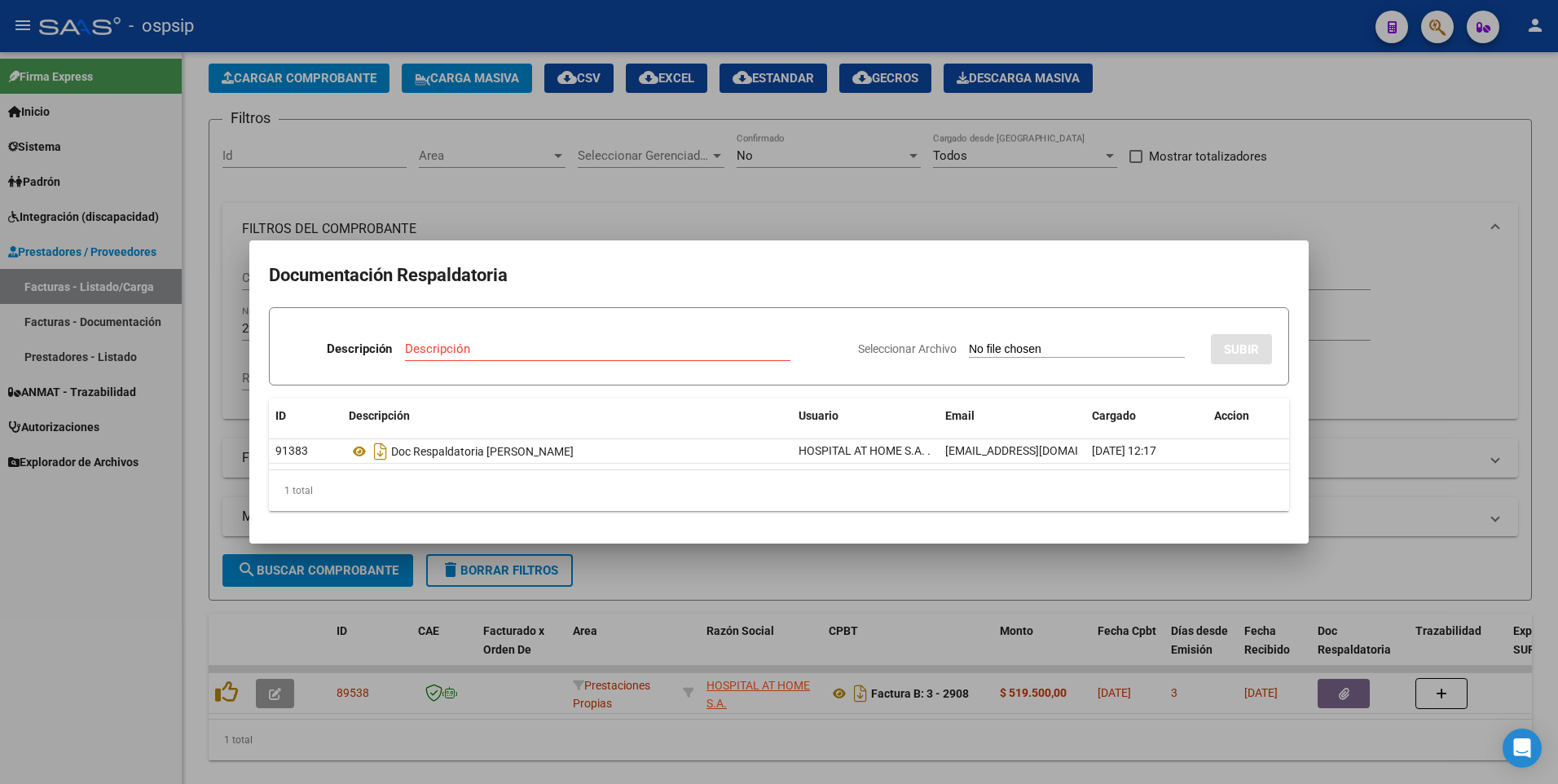
click at [1332, 141] on div at bounding box center [779, 392] width 1558 height 784
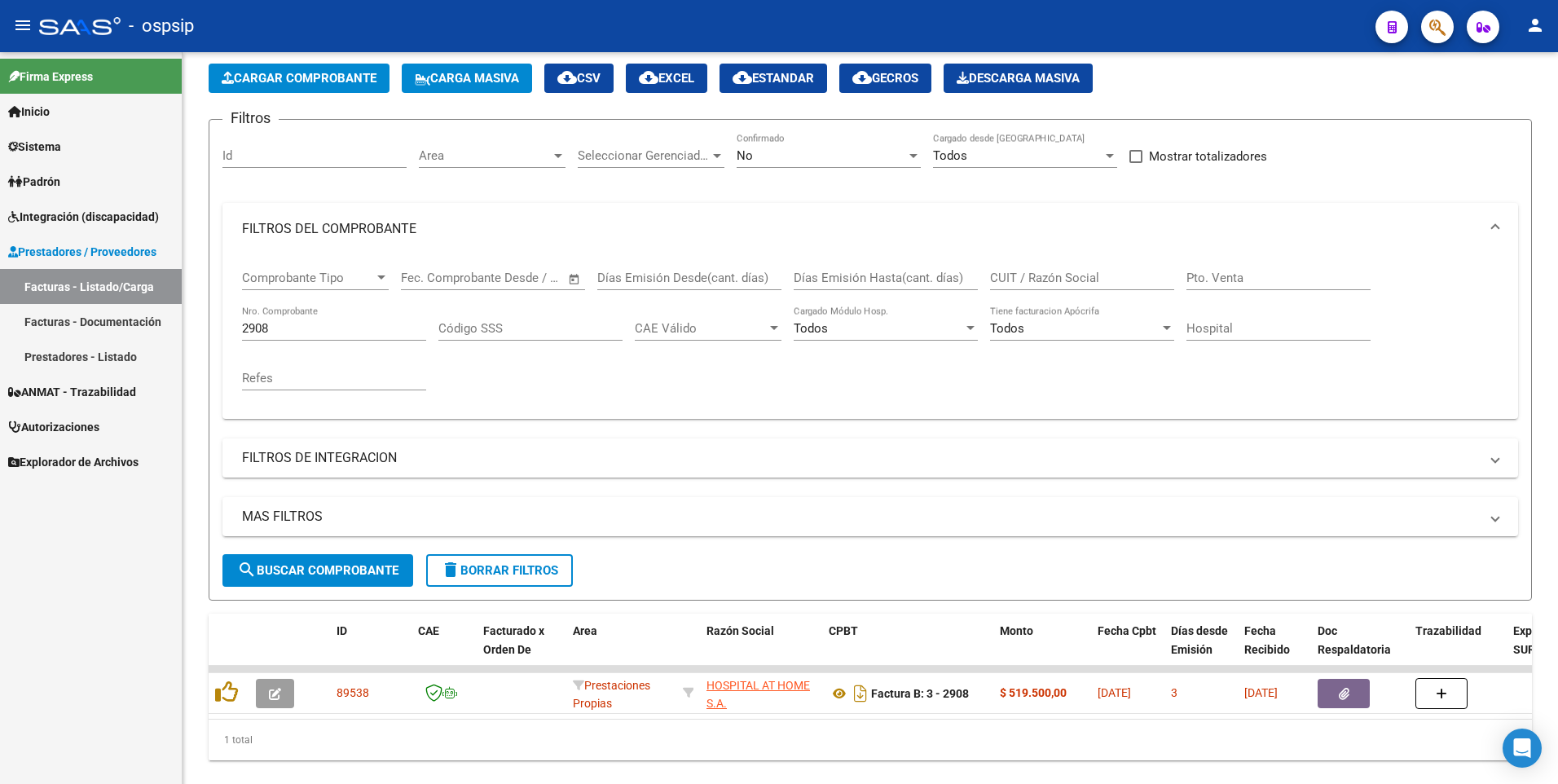
click at [1448, 37] on button "button" at bounding box center [1438, 27] width 33 height 33
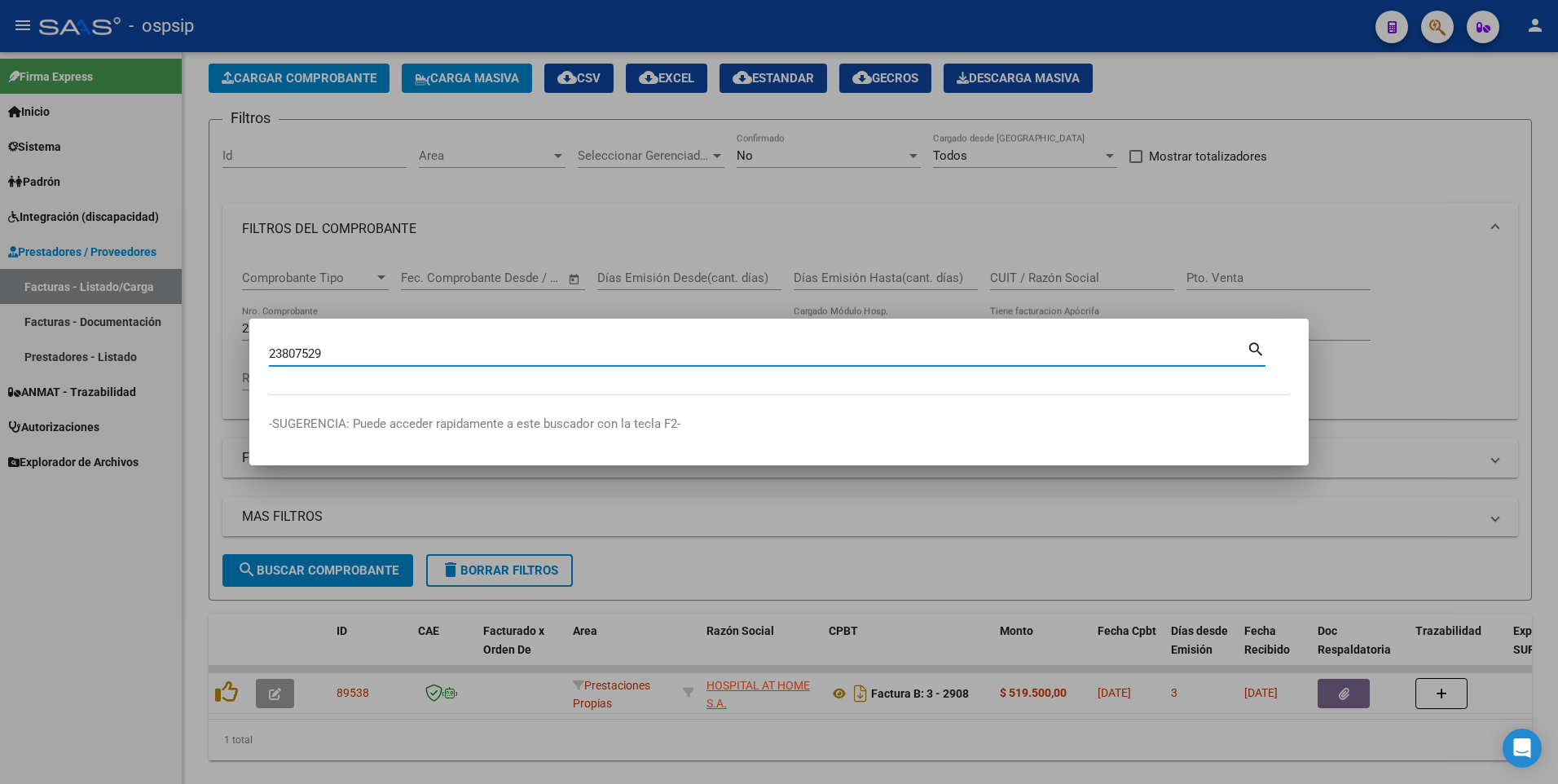
type input "23807529"
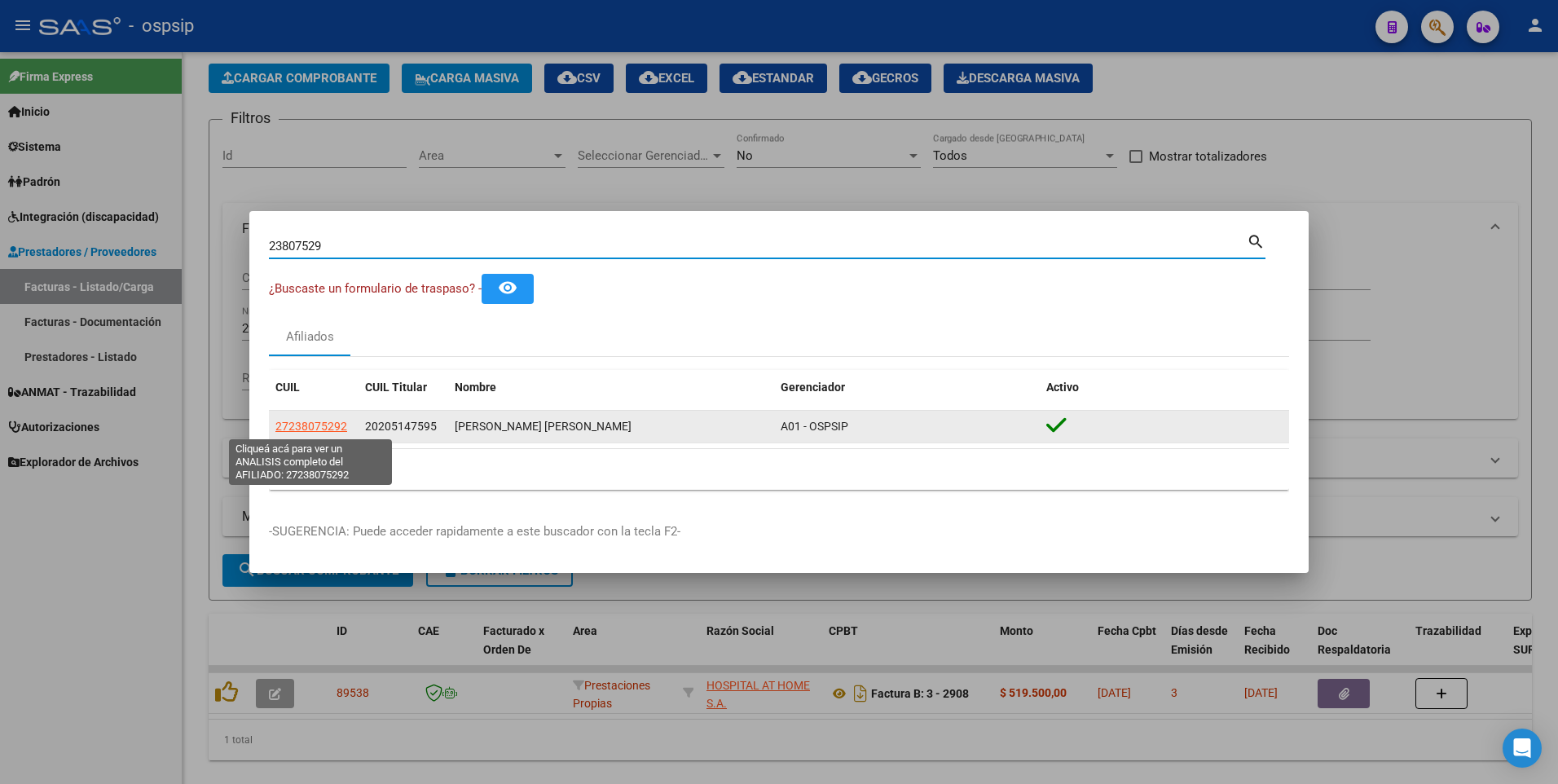
click at [324, 428] on span "27238075292" at bounding box center [311, 426] width 71 height 13
type textarea "27238075292"
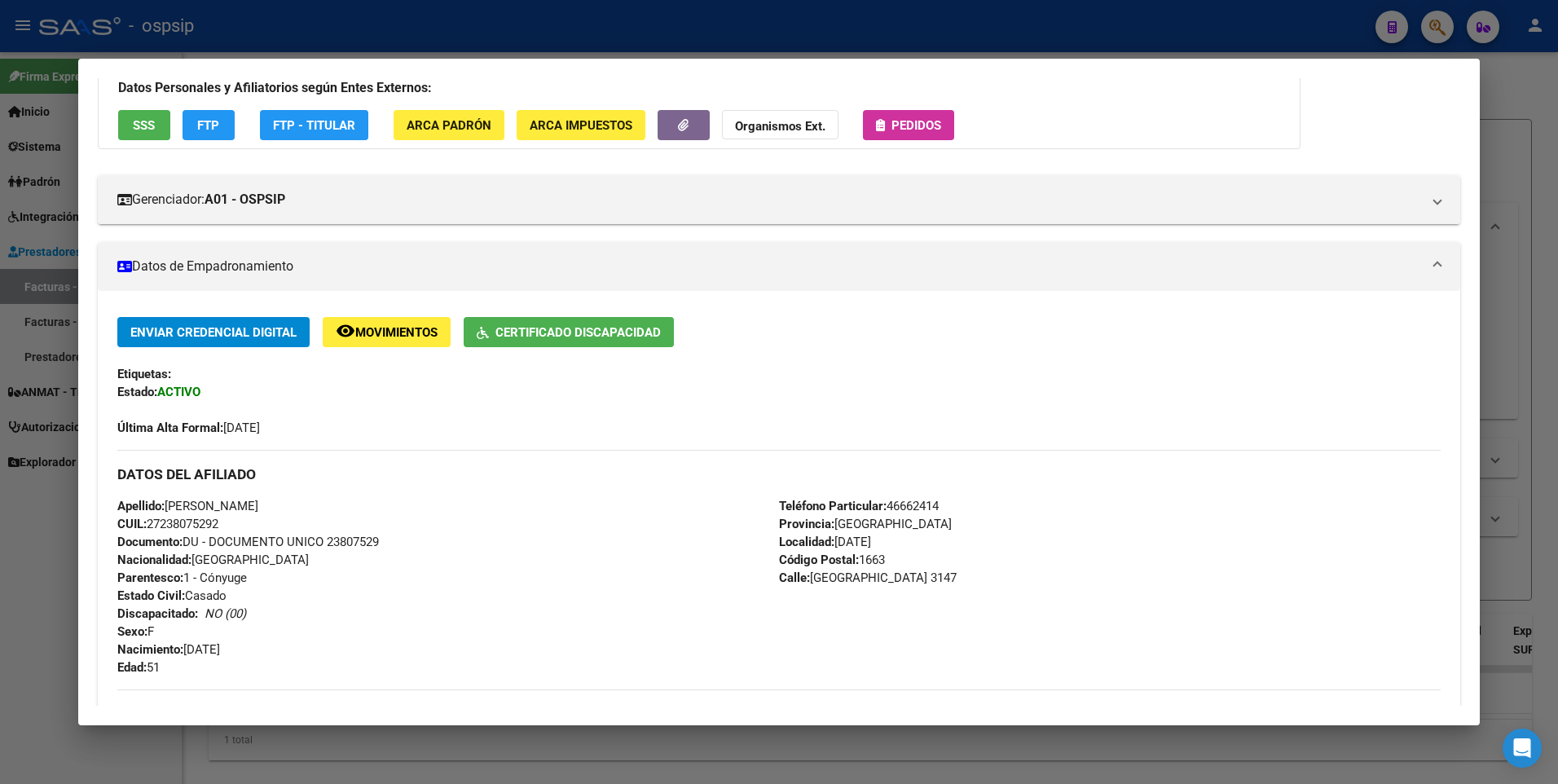
scroll to position [0, 0]
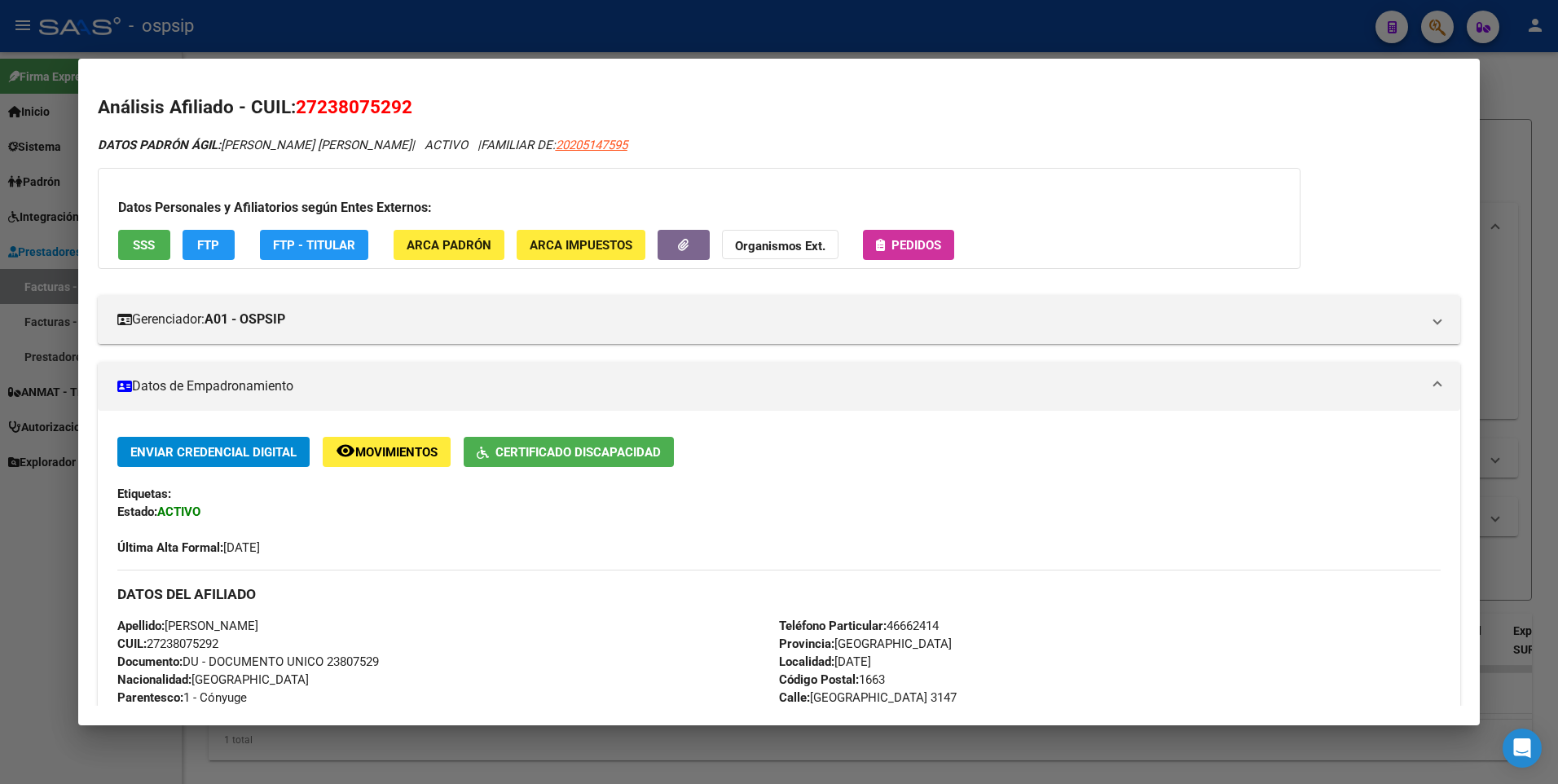
click at [153, 254] on button "SSS" at bounding box center [144, 245] width 53 height 30
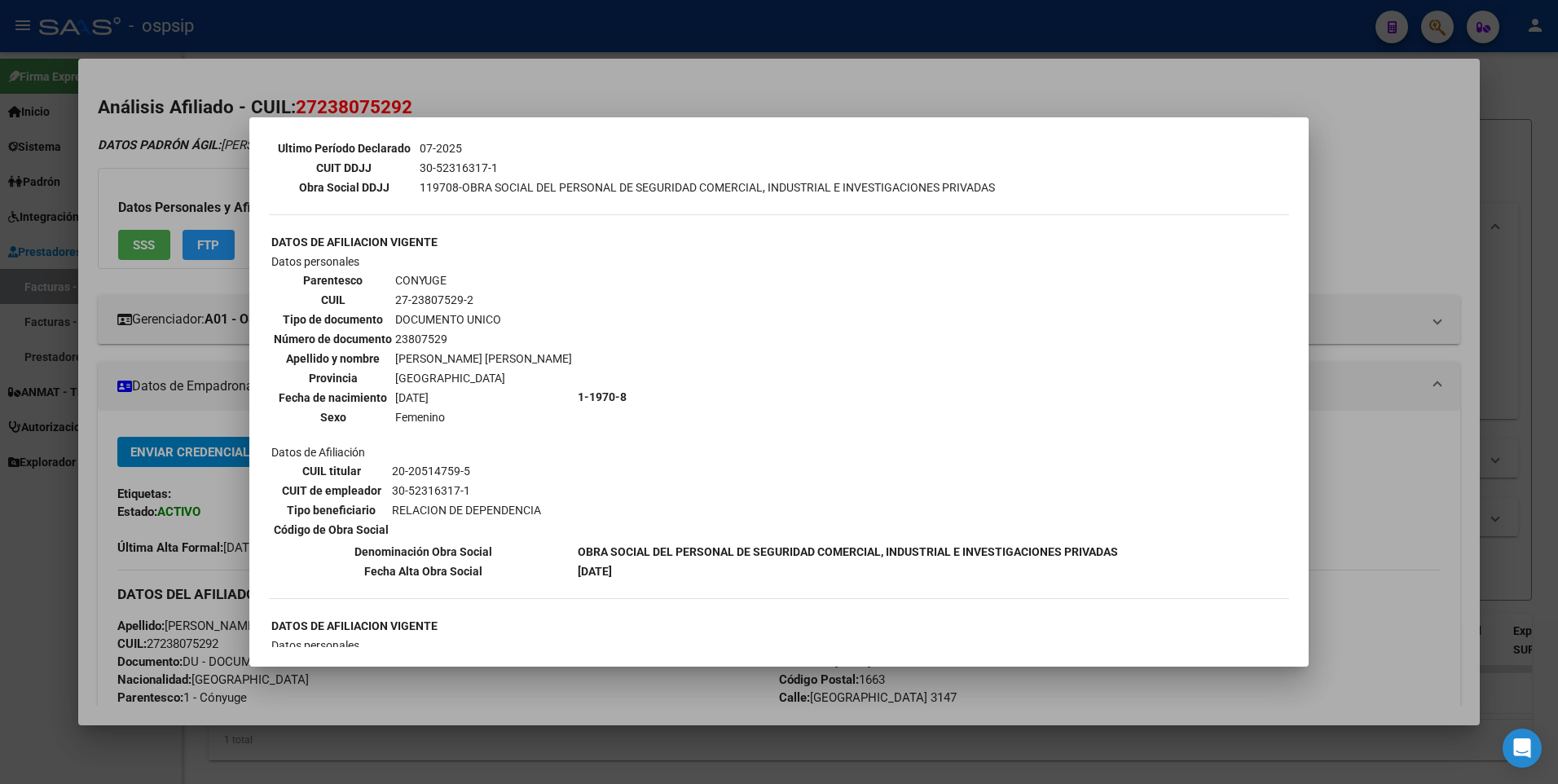
scroll to position [489, 0]
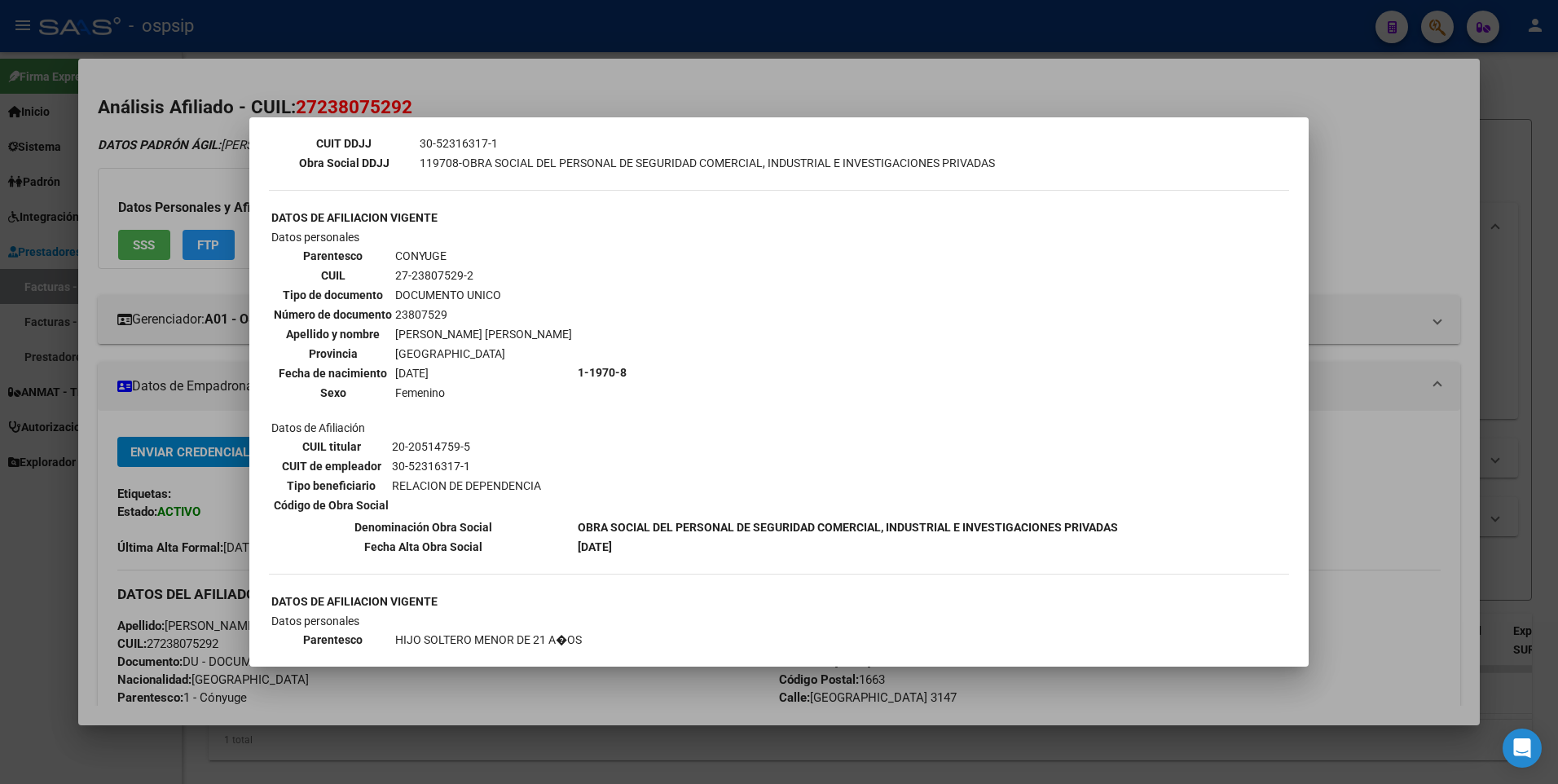
click at [1428, 132] on div at bounding box center [779, 392] width 1558 height 784
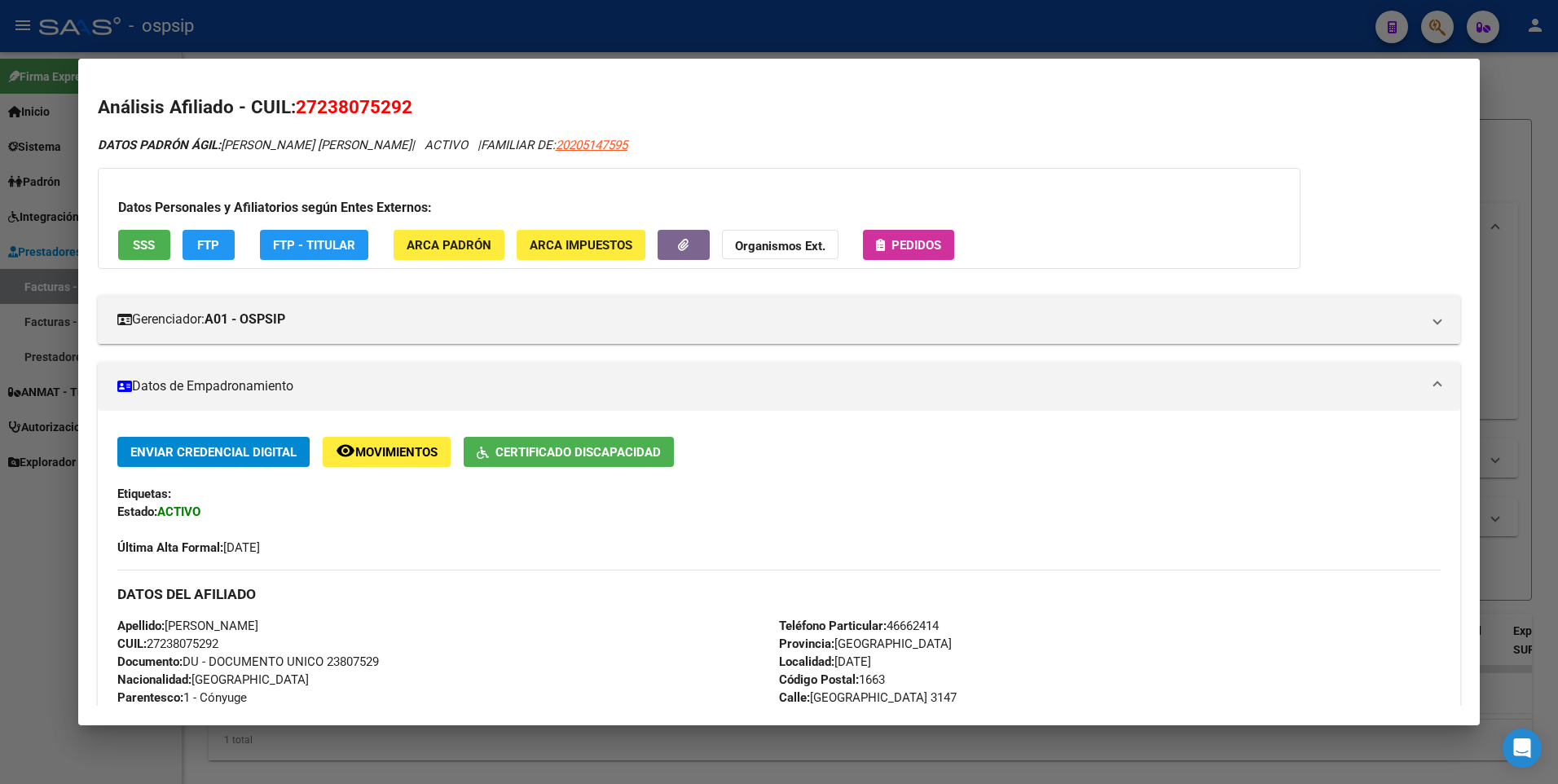
click at [1526, 114] on div at bounding box center [779, 392] width 1558 height 784
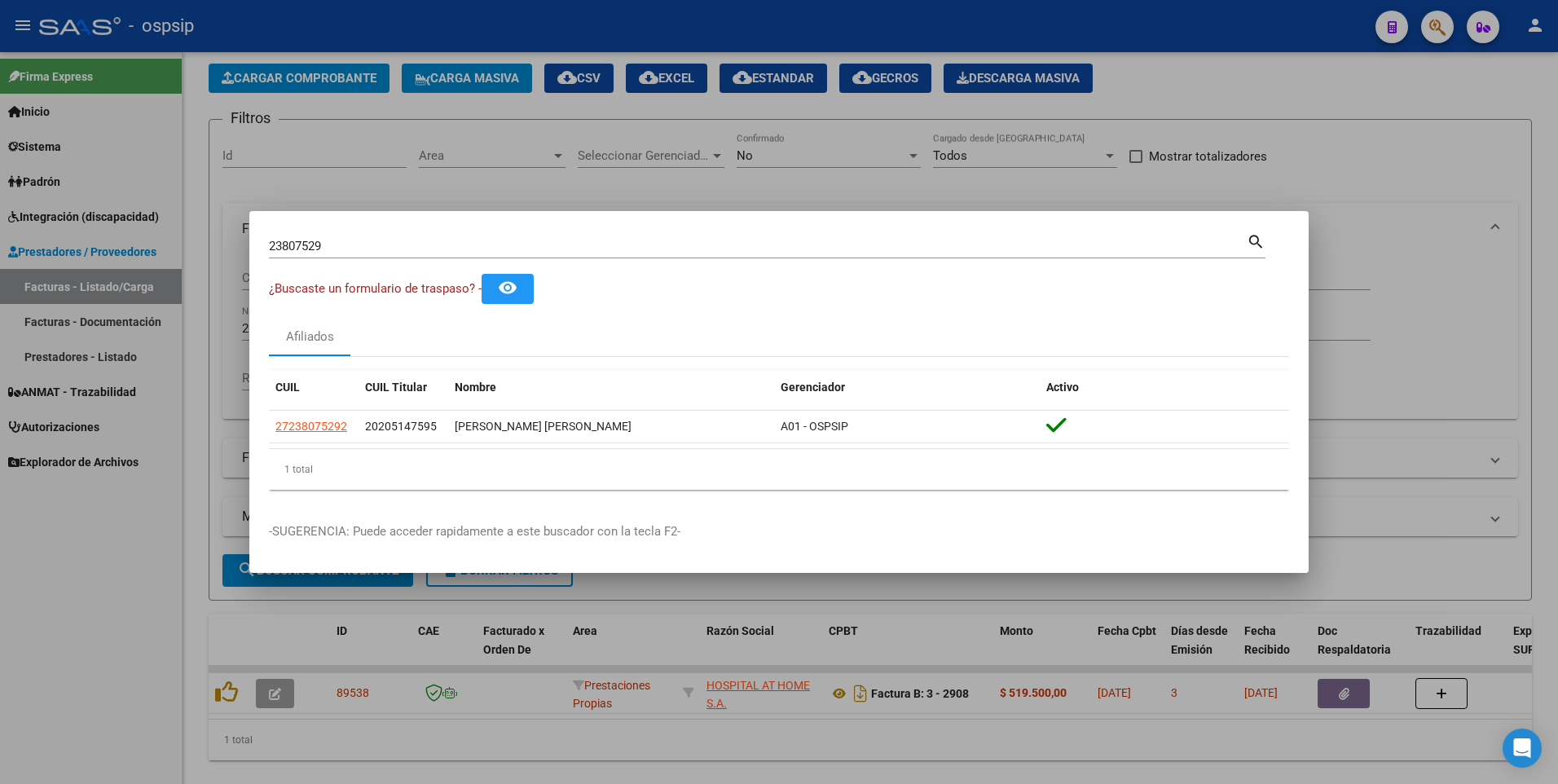
click at [1343, 154] on div at bounding box center [779, 392] width 1558 height 784
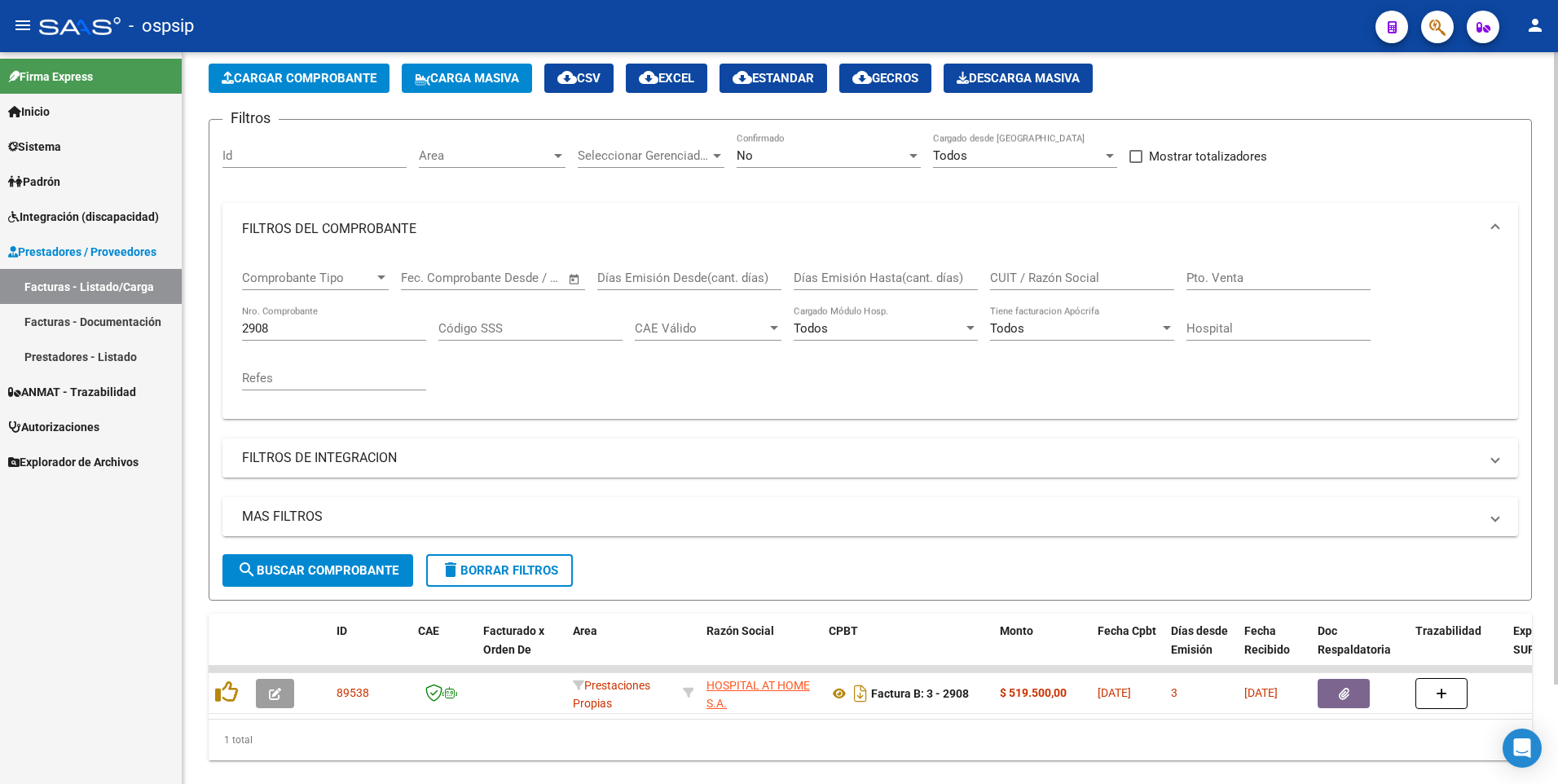
click at [294, 331] on input "2908" at bounding box center [334, 328] width 184 height 14
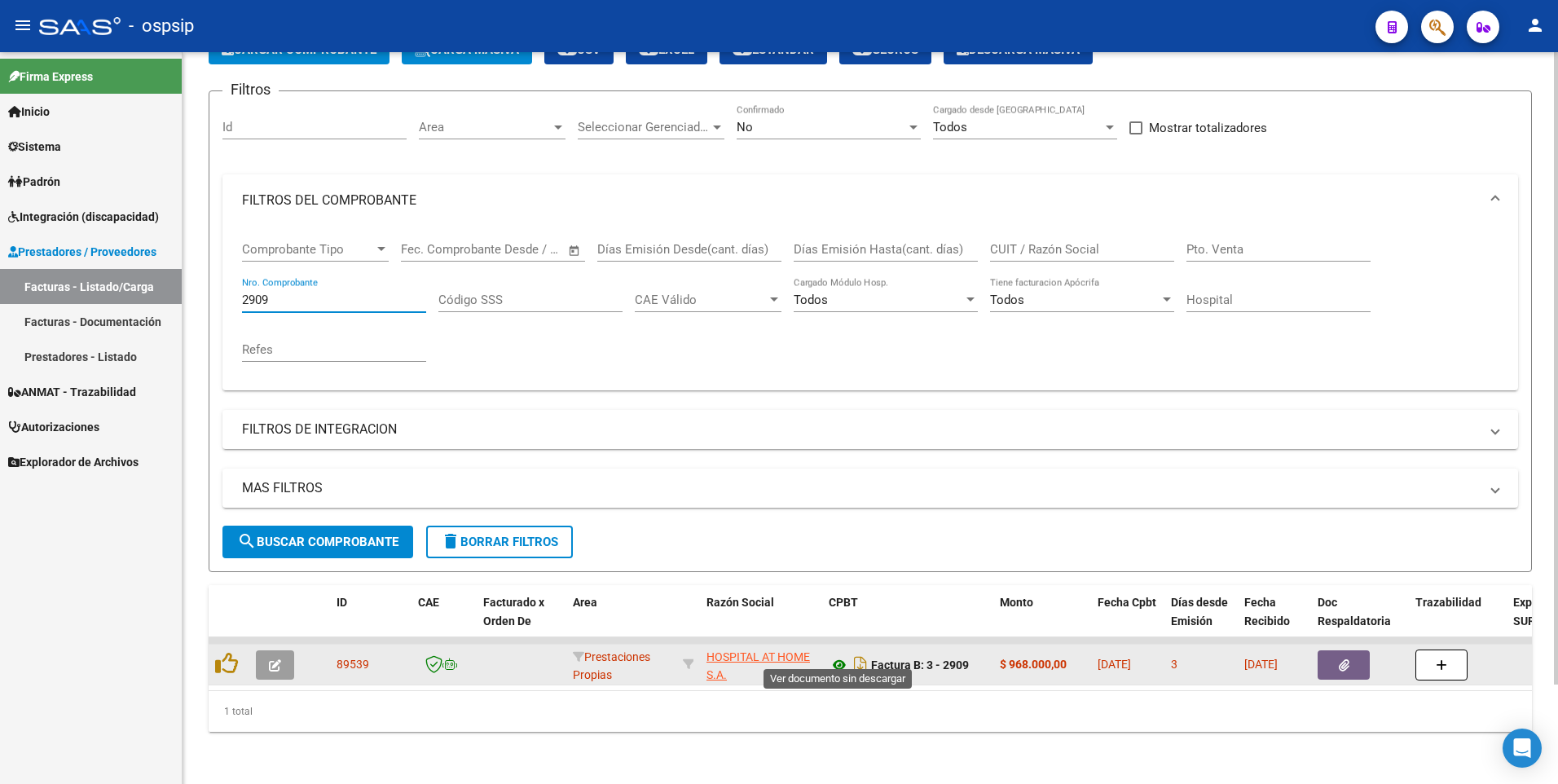
type input "2909"
click at [844, 657] on icon at bounding box center [840, 665] width 21 height 20
click at [1341, 659] on icon "button" at bounding box center [1344, 666] width 11 height 12
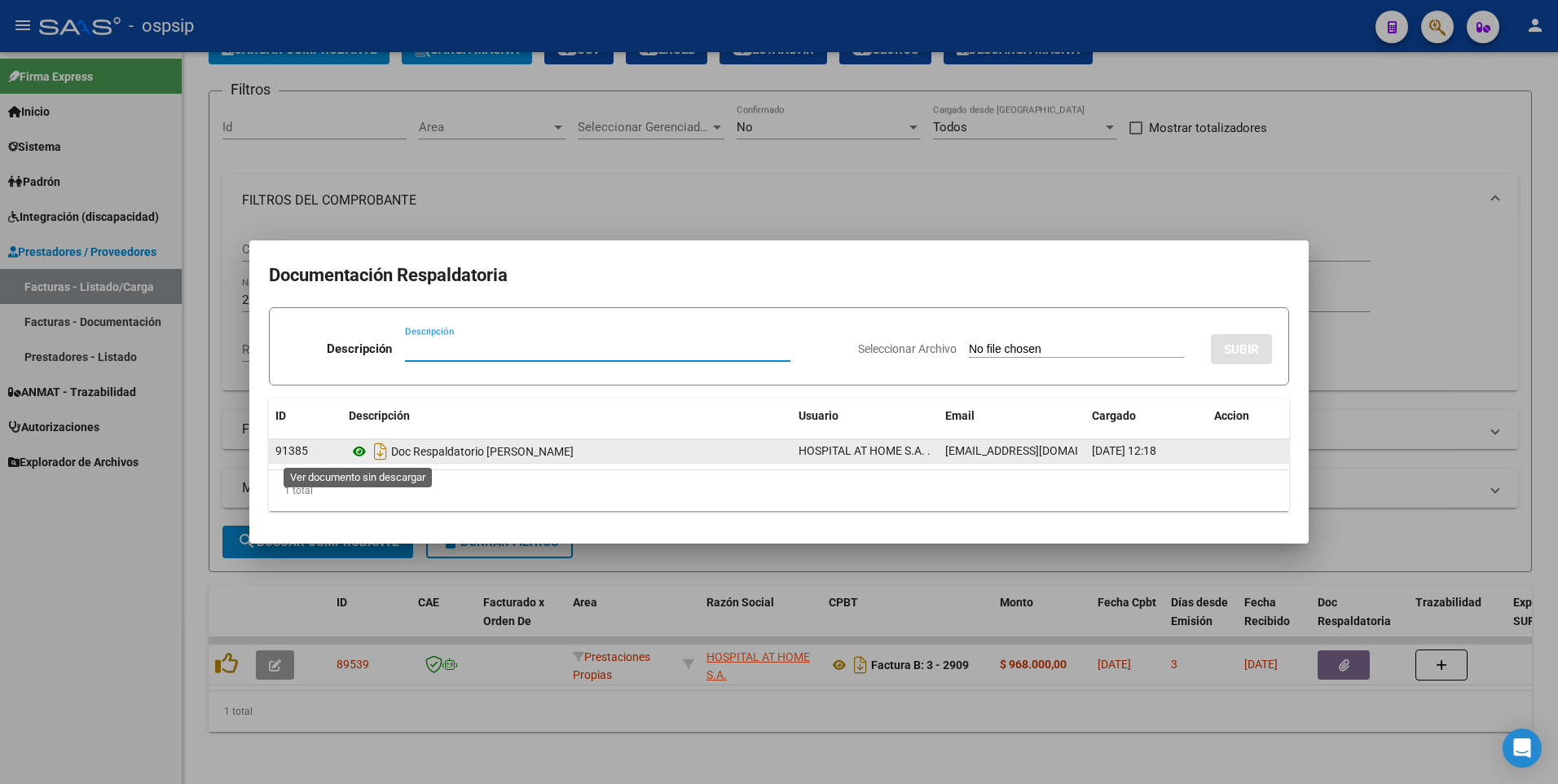
click at [357, 453] on icon at bounding box center [359, 452] width 21 height 20
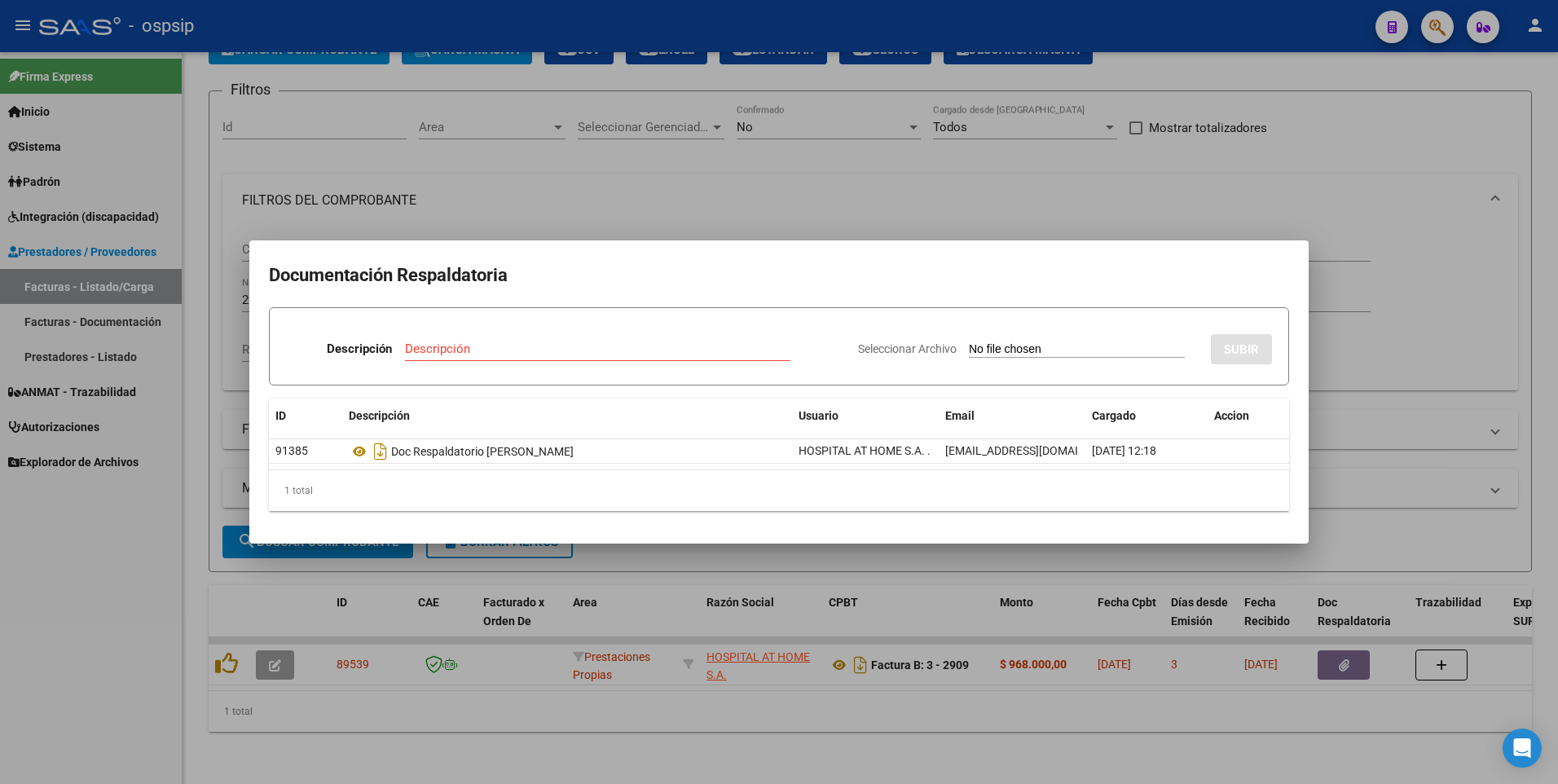
click at [1351, 102] on div at bounding box center [779, 392] width 1558 height 784
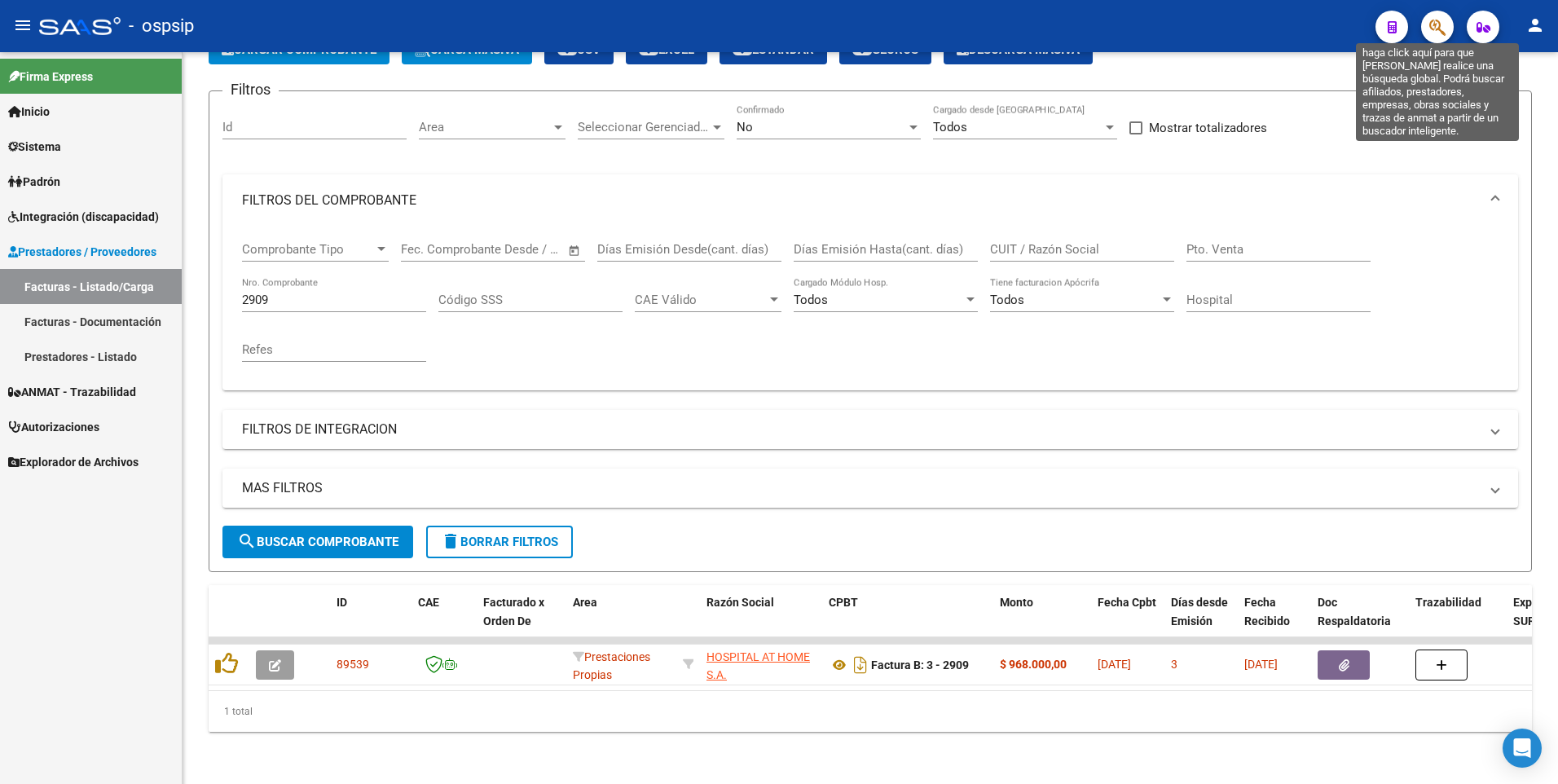
click at [1435, 32] on icon "button" at bounding box center [1438, 27] width 16 height 19
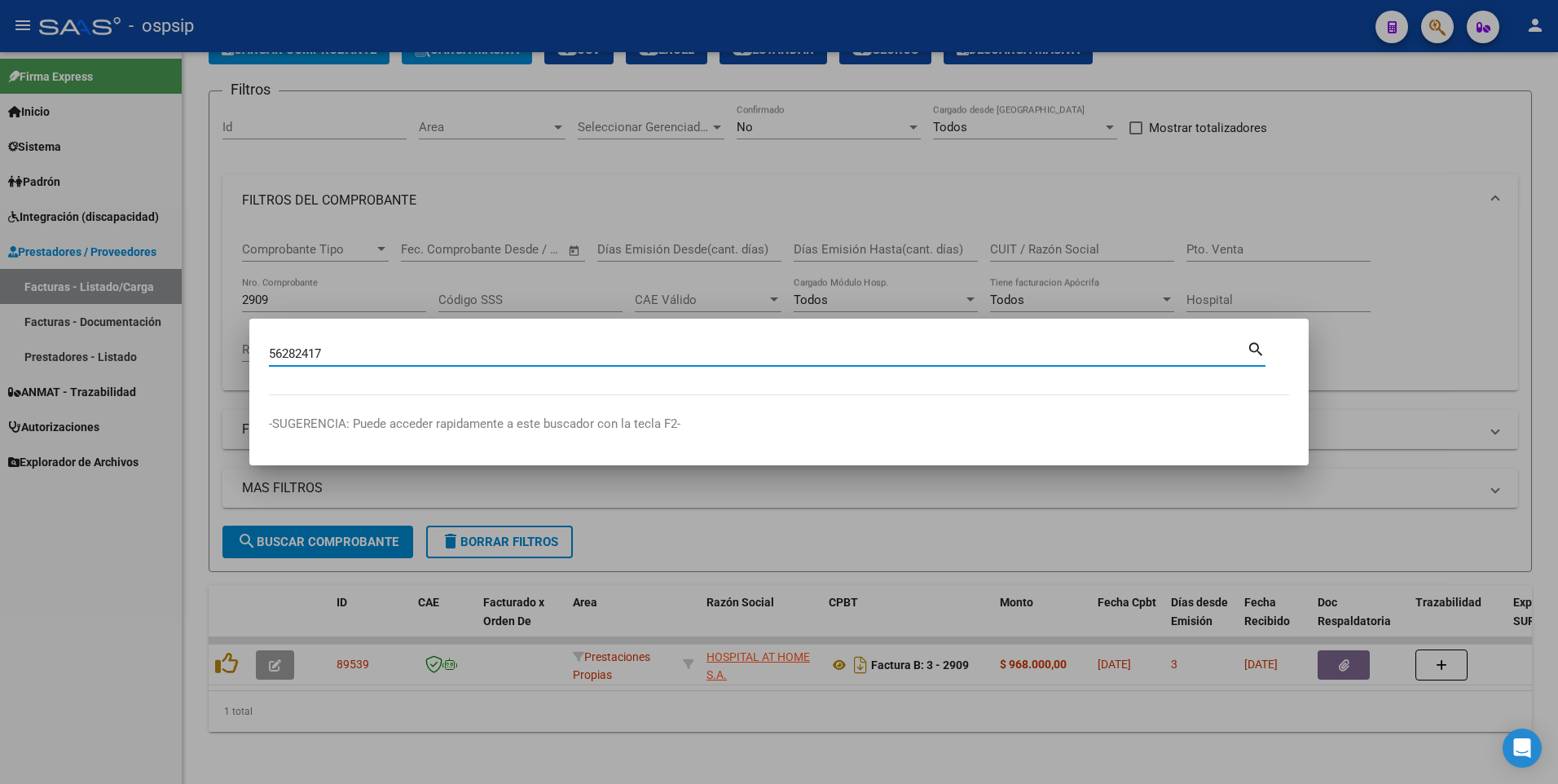
type input "56282417"
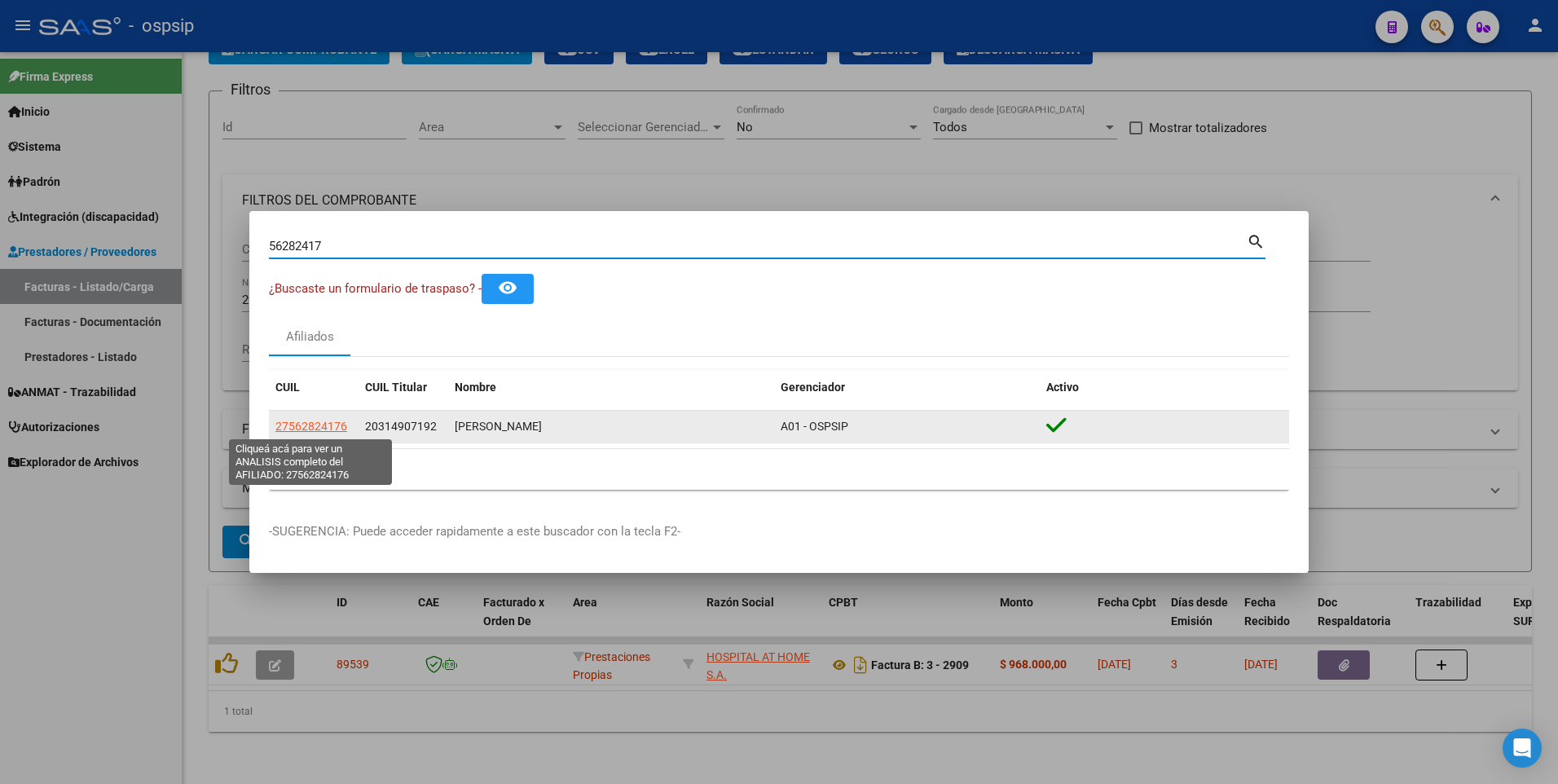
click at [330, 420] on span "27562824176" at bounding box center [311, 426] width 71 height 13
type textarea "27562824176"
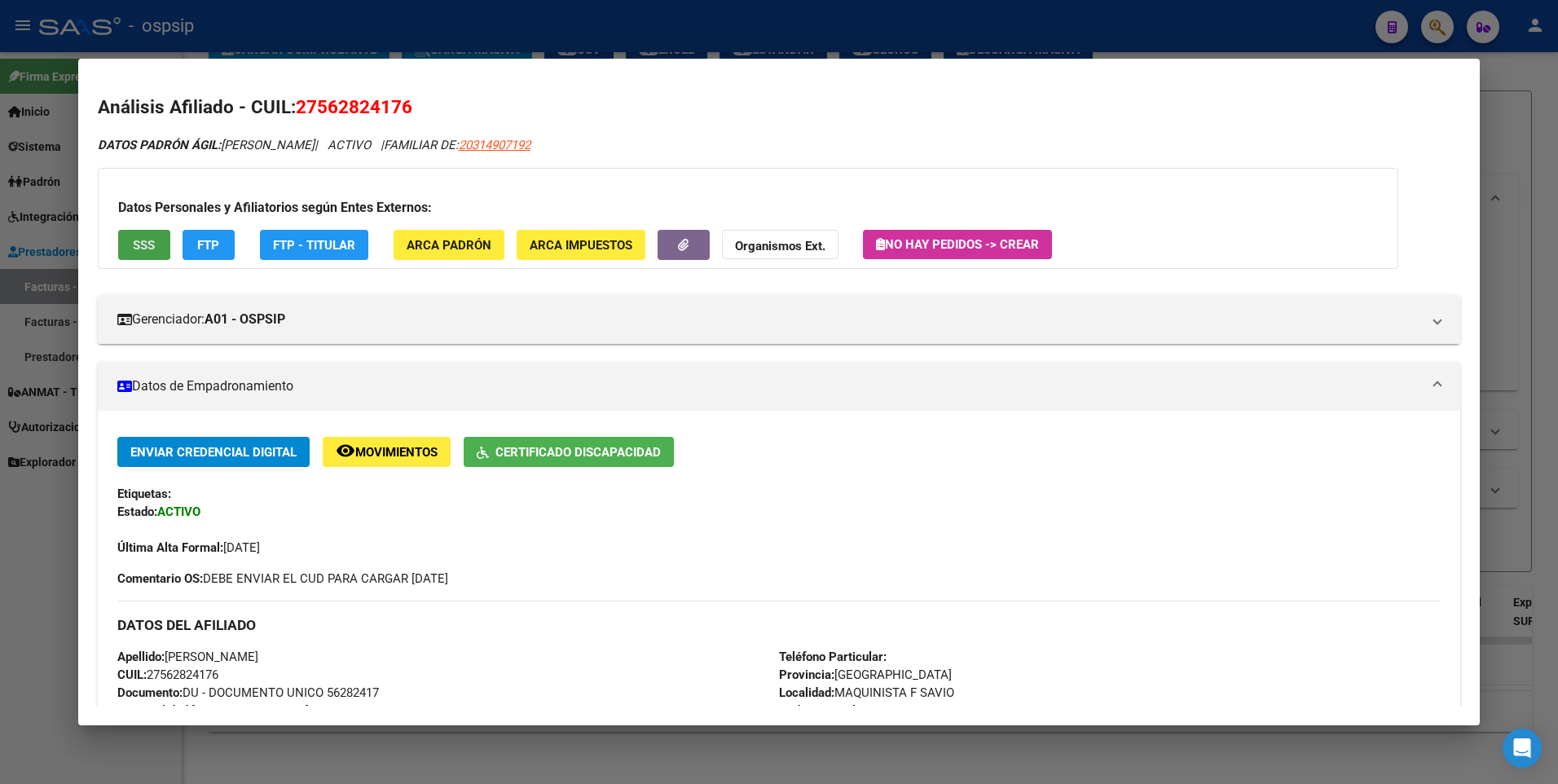
click at [156, 248] on button "SSS" at bounding box center [144, 245] width 53 height 30
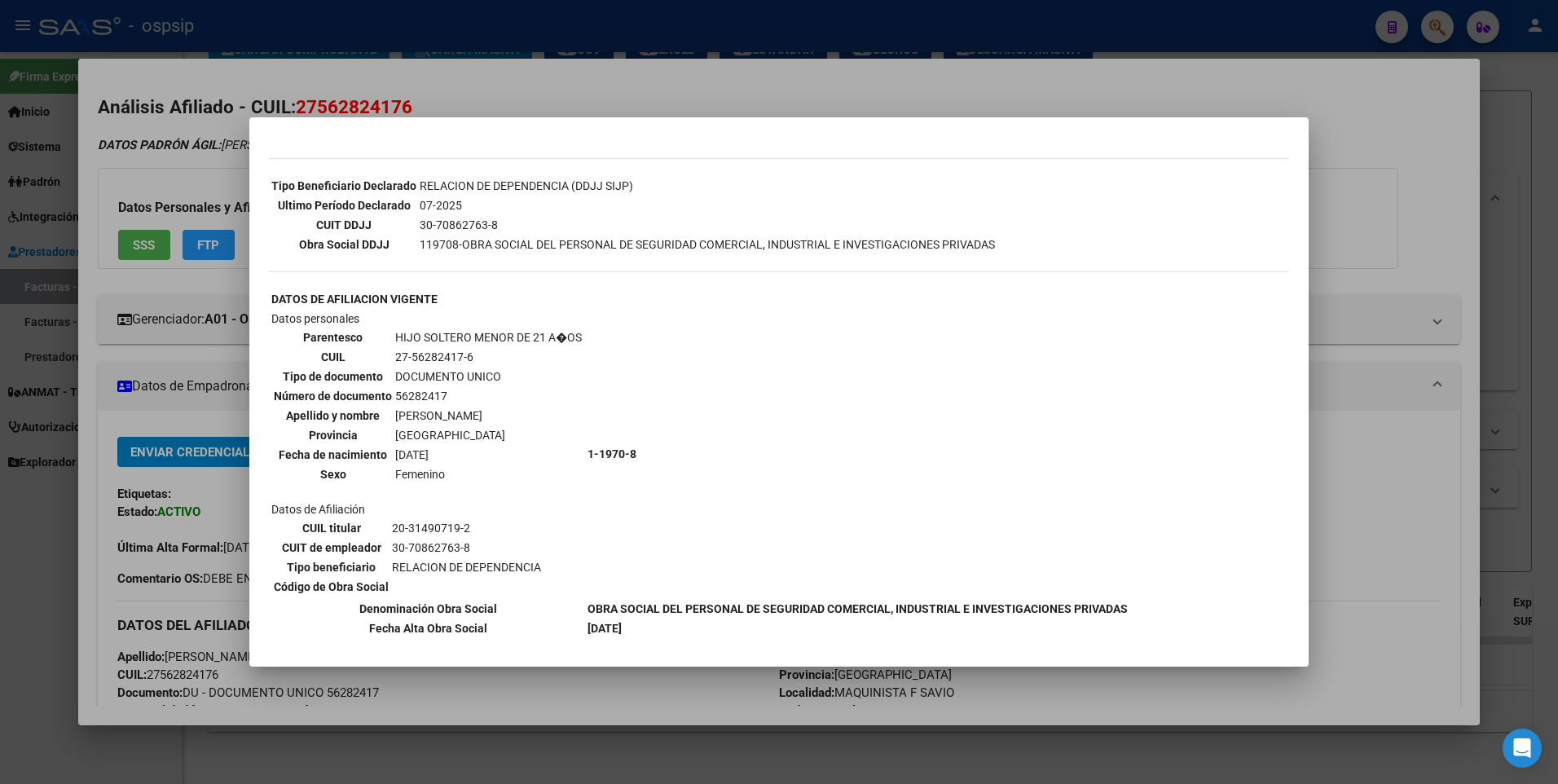
scroll to position [489, 0]
